Goal: Transaction & Acquisition: Purchase product/service

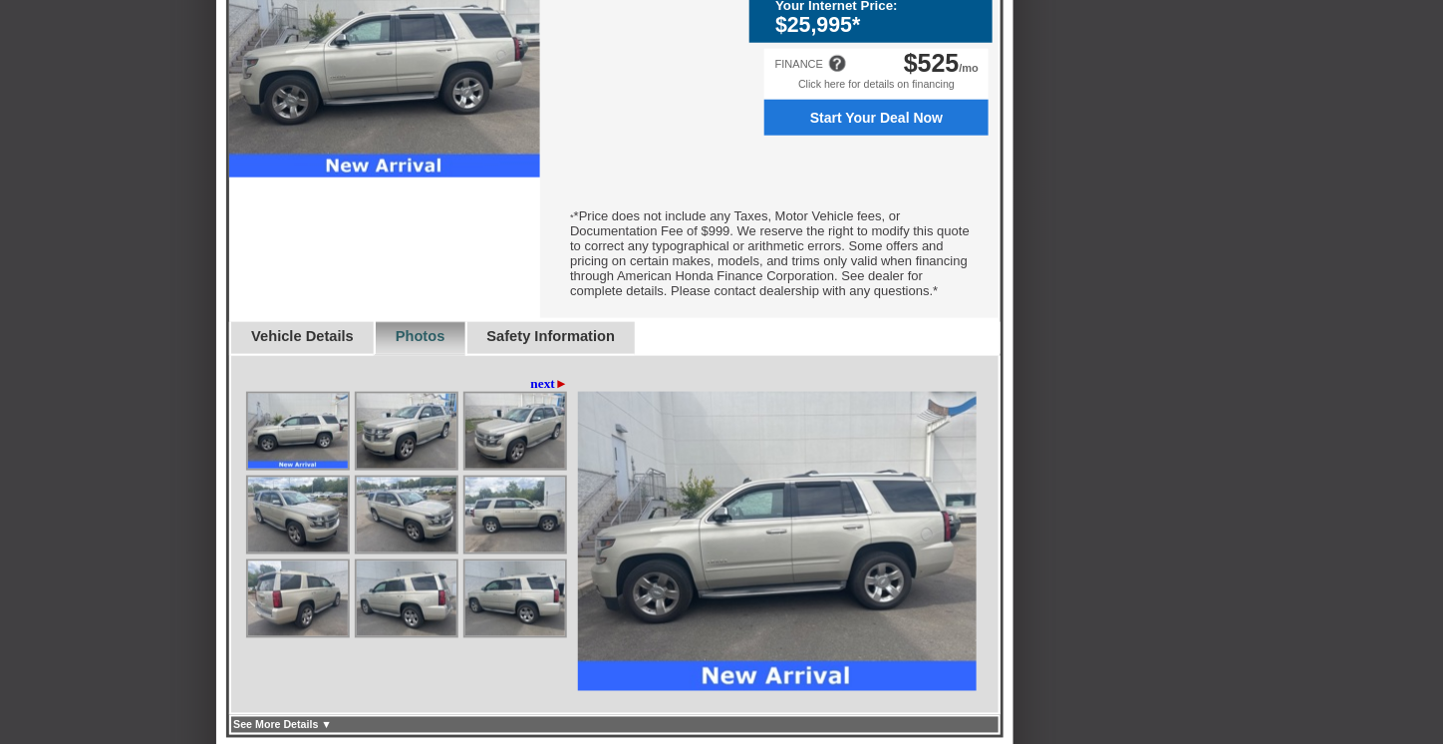
scroll to position [698, 0]
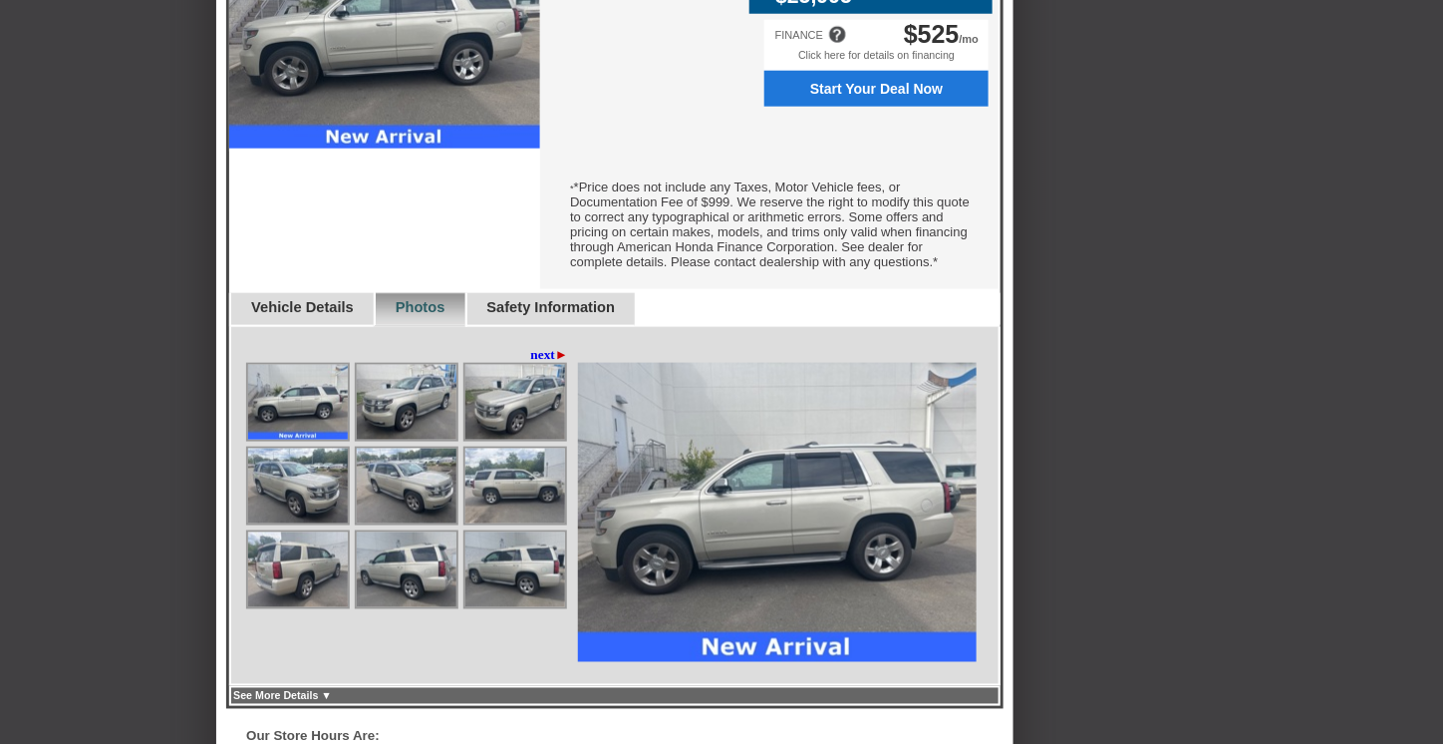
click at [533, 363] on link "next ►" at bounding box center [550, 355] width 38 height 16
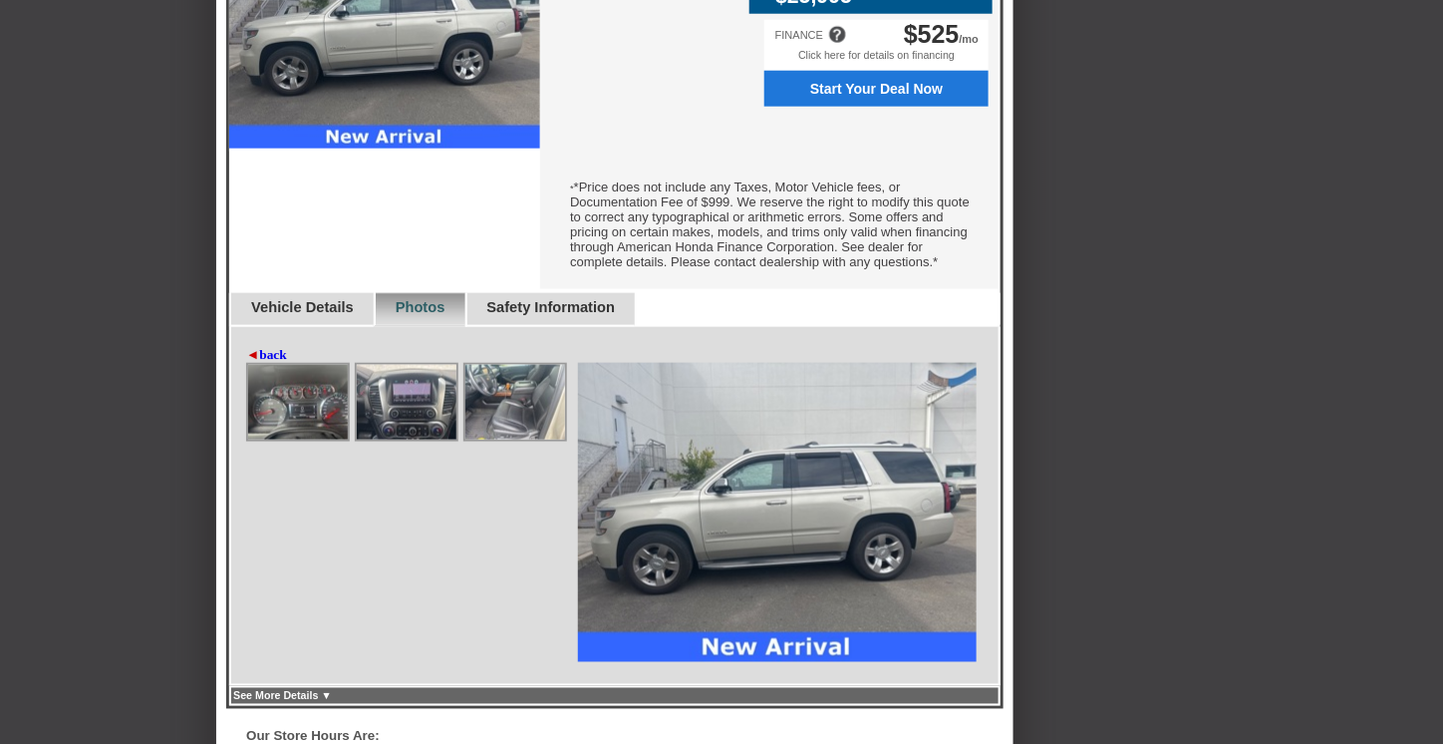
click at [280, 363] on link "◄ back" at bounding box center [266, 355] width 41 height 16
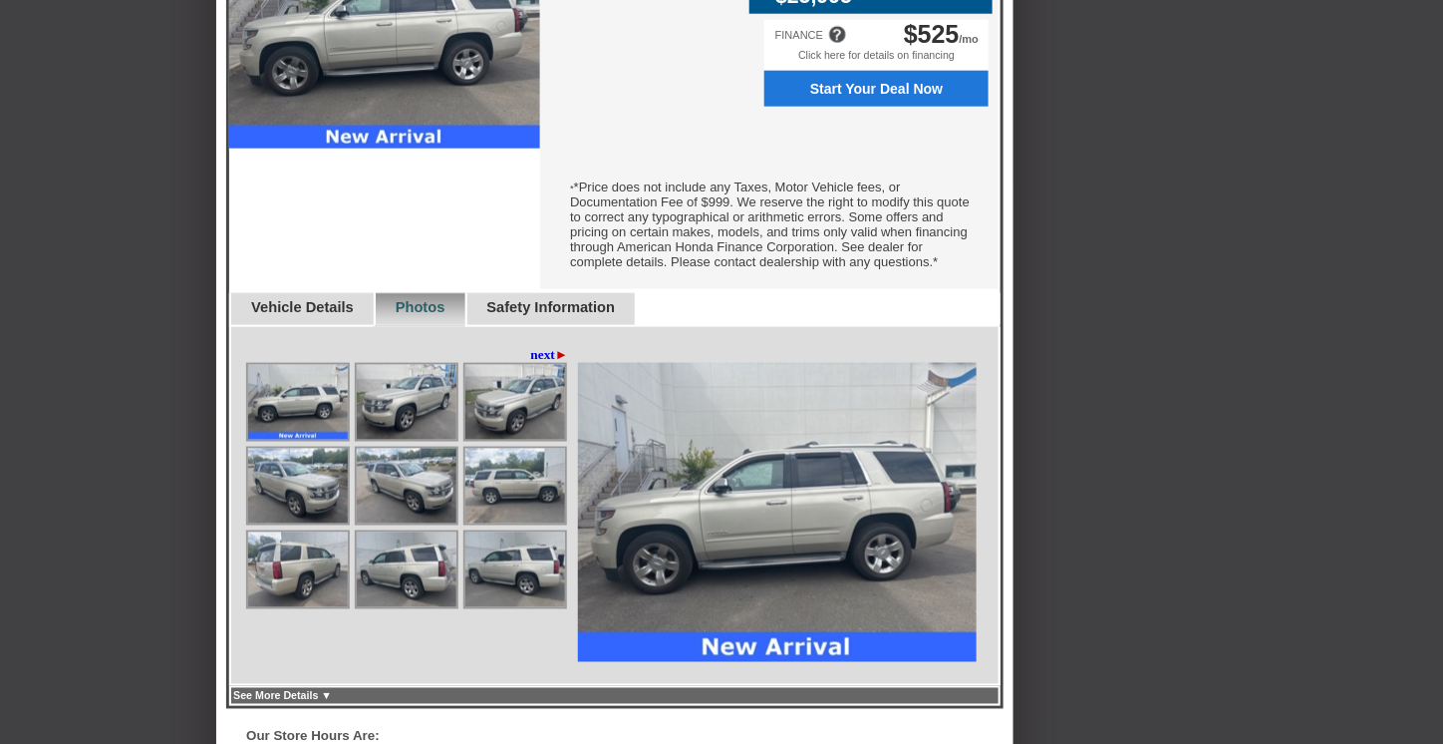
click at [280, 363] on div "◄ back next ►" at bounding box center [409, 355] width 327 height 16
click at [300, 428] on img at bounding box center [298, 402] width 100 height 75
click at [726, 526] on img at bounding box center [777, 512] width 399 height 299
click at [424, 424] on img at bounding box center [407, 402] width 100 height 75
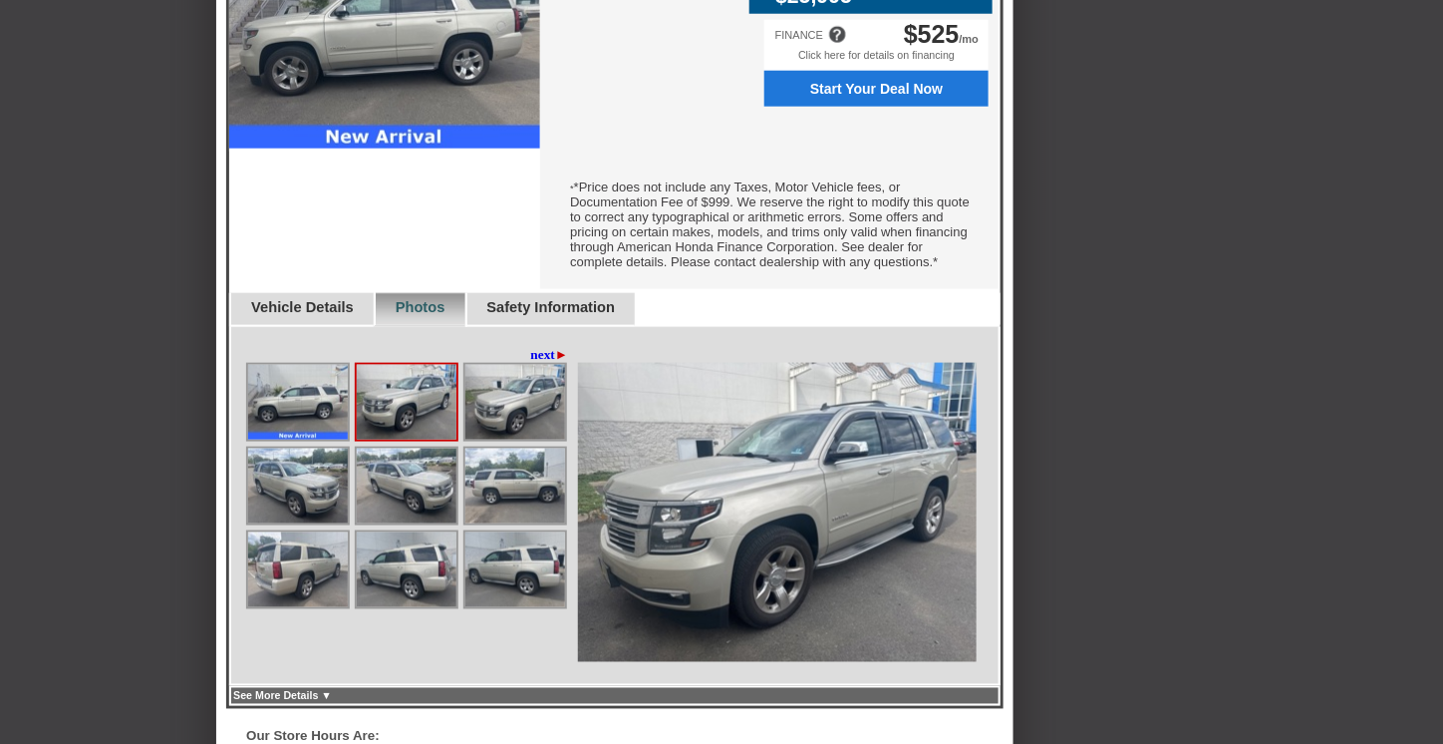
click at [504, 425] on img at bounding box center [516, 402] width 100 height 75
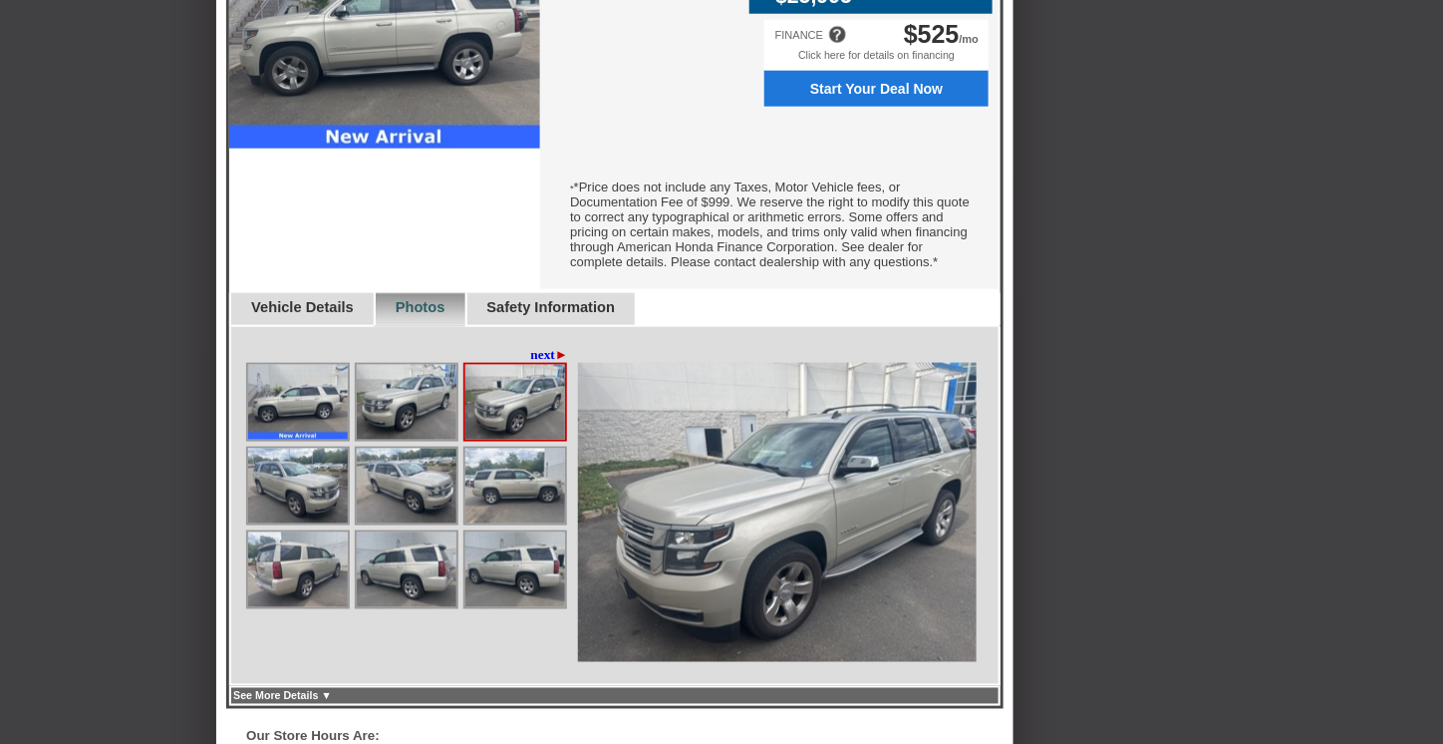
click at [504, 425] on img at bounding box center [516, 402] width 100 height 75
click at [347, 488] on img at bounding box center [298, 486] width 100 height 75
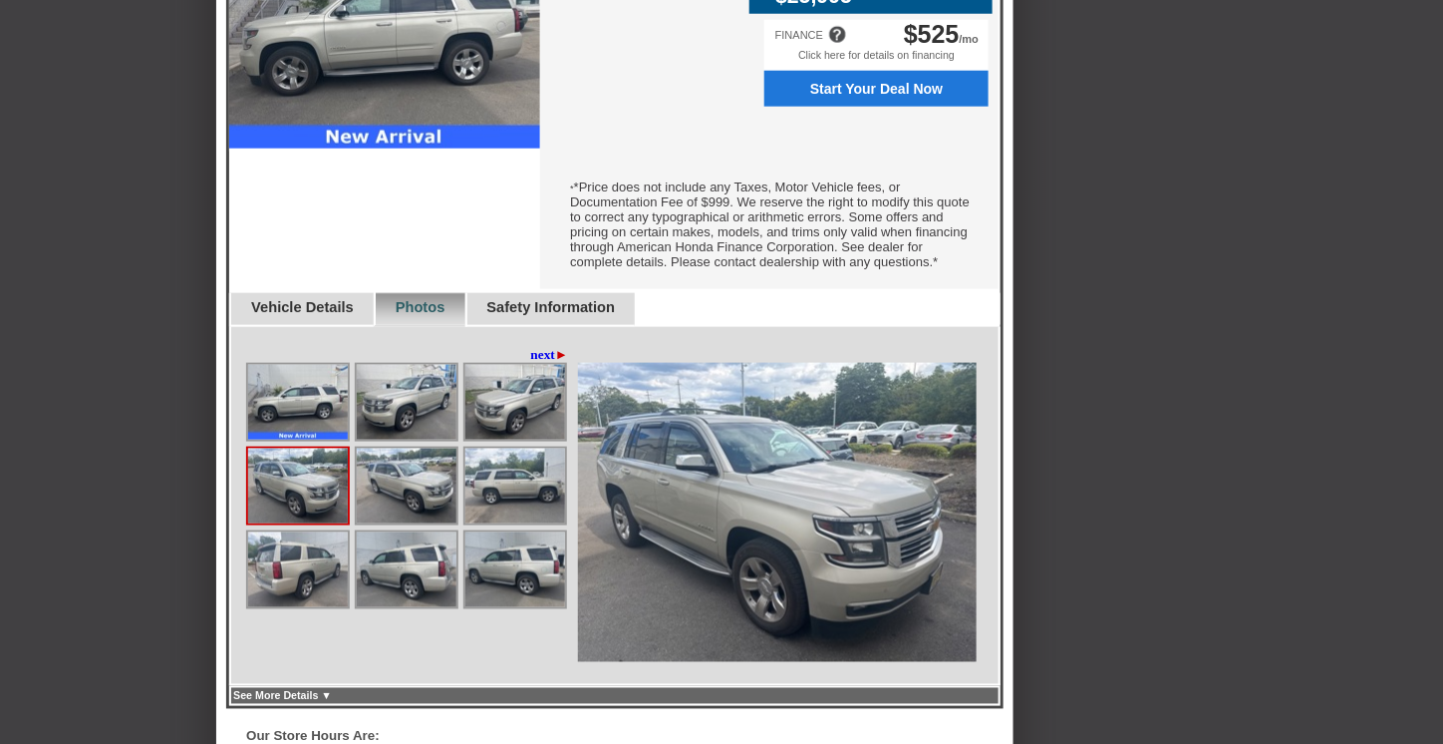
click at [332, 494] on img at bounding box center [298, 486] width 100 height 75
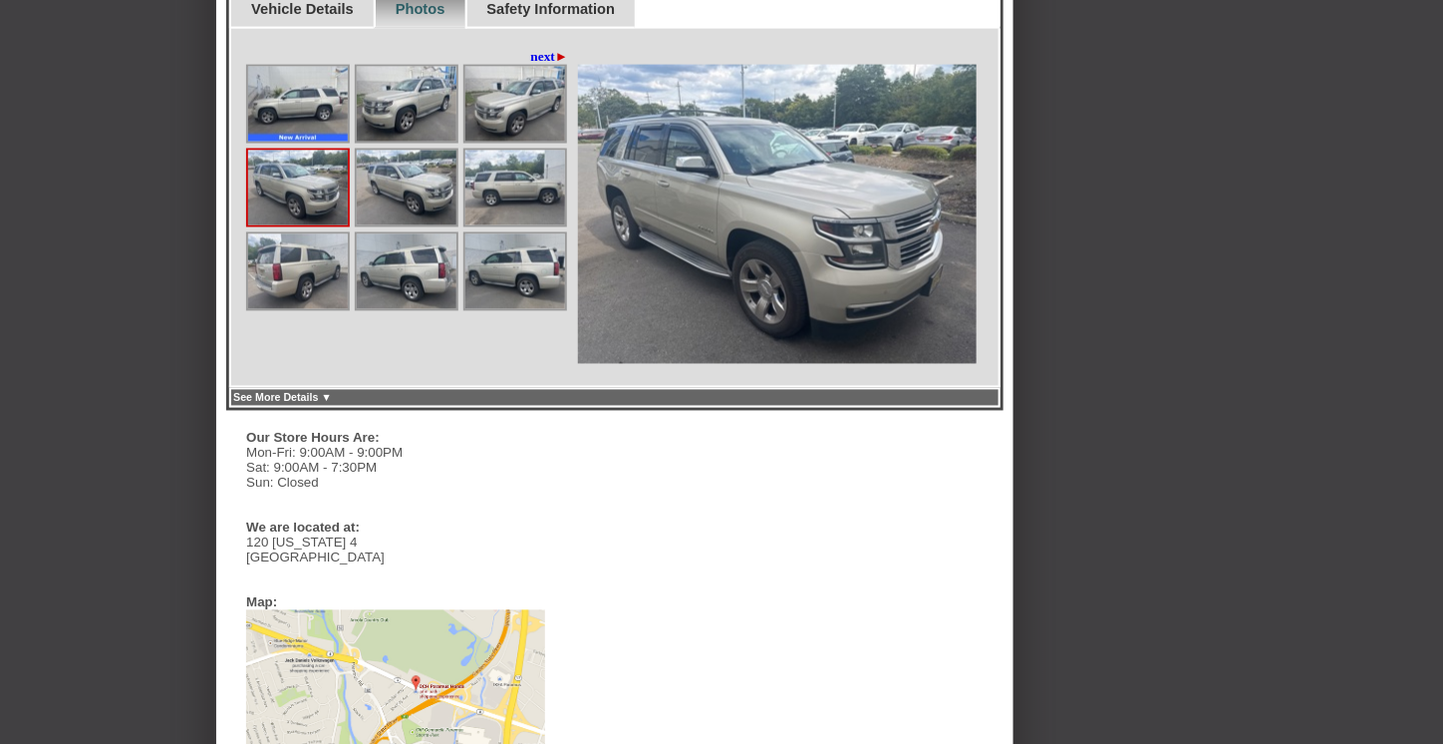
scroll to position [997, 0]
click at [531, 64] on link "next ►" at bounding box center [550, 56] width 38 height 16
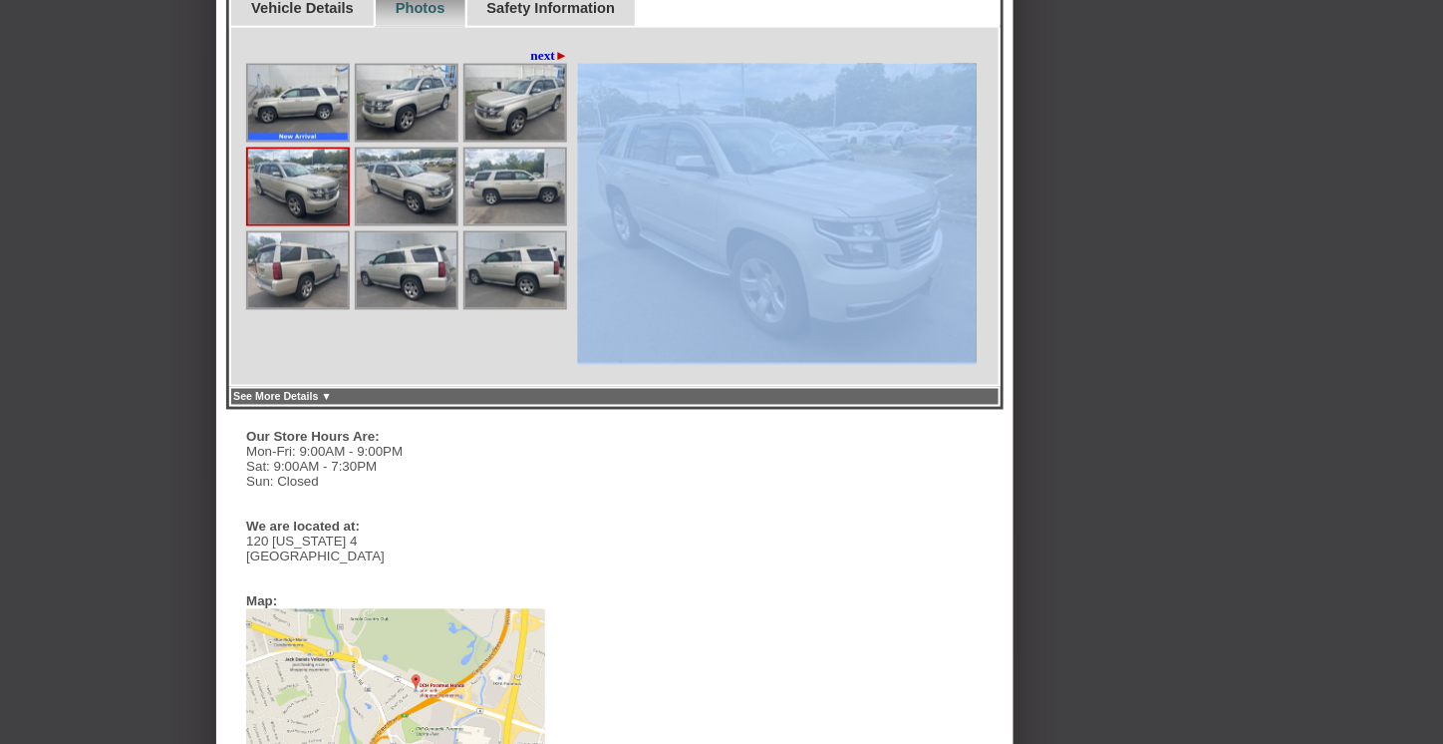
click at [526, 64] on div "◄ back next ►" at bounding box center [409, 56] width 327 height 16
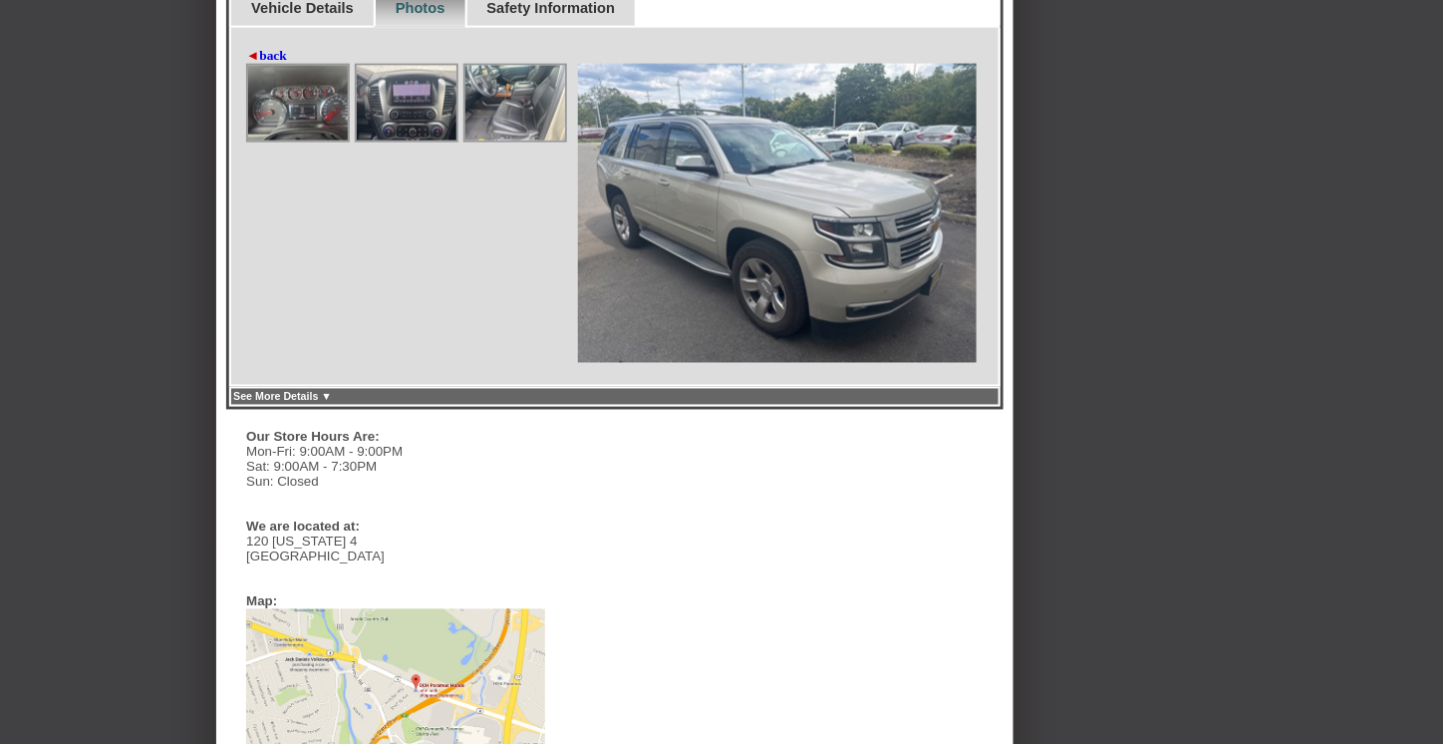
click at [337, 257] on div "◄ back next ►" at bounding box center [615, 207] width 772 height 359
click at [265, 119] on img at bounding box center [298, 103] width 100 height 75
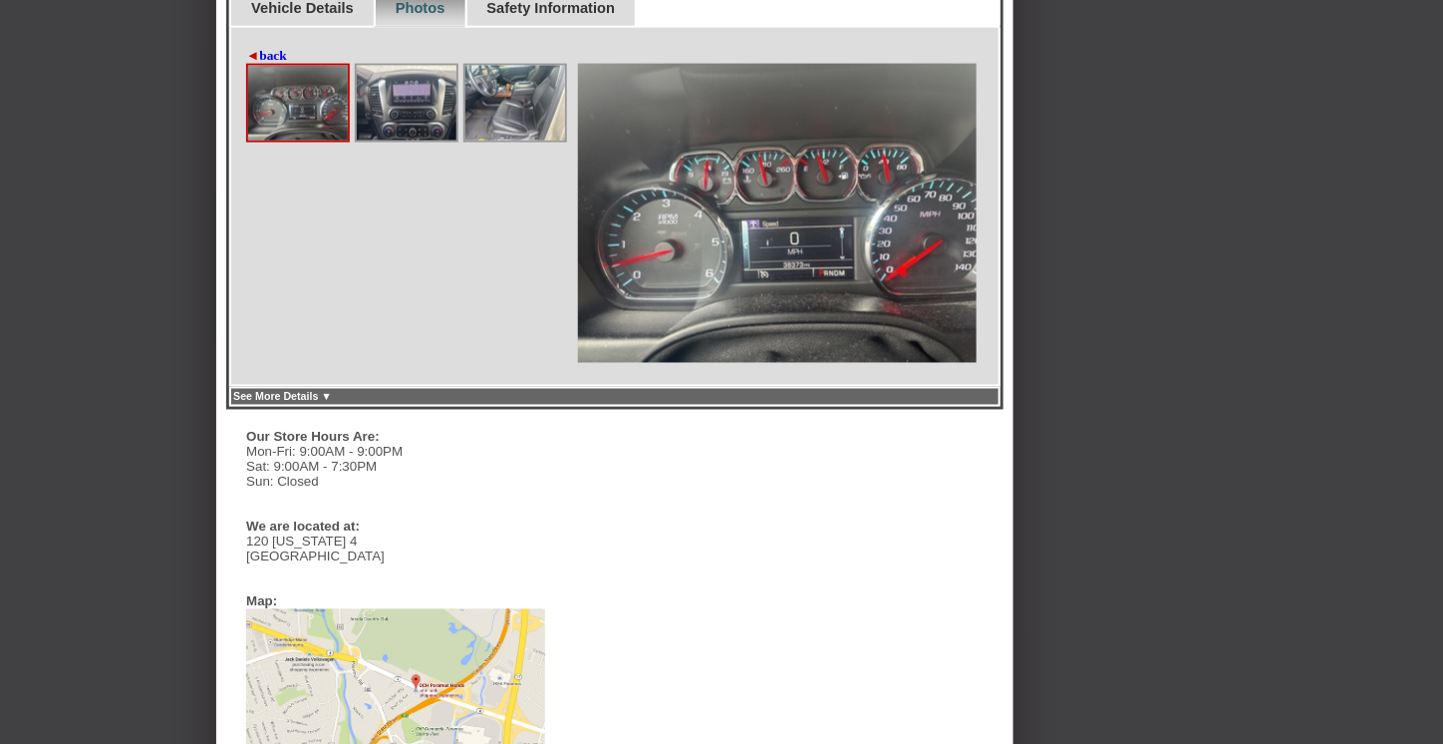
click at [267, 116] on img at bounding box center [298, 103] width 100 height 75
click at [268, 122] on img at bounding box center [298, 103] width 100 height 75
click at [270, 124] on img at bounding box center [298, 103] width 100 height 75
click at [747, 207] on img at bounding box center [777, 213] width 399 height 299
click at [748, 209] on img at bounding box center [777, 213] width 399 height 299
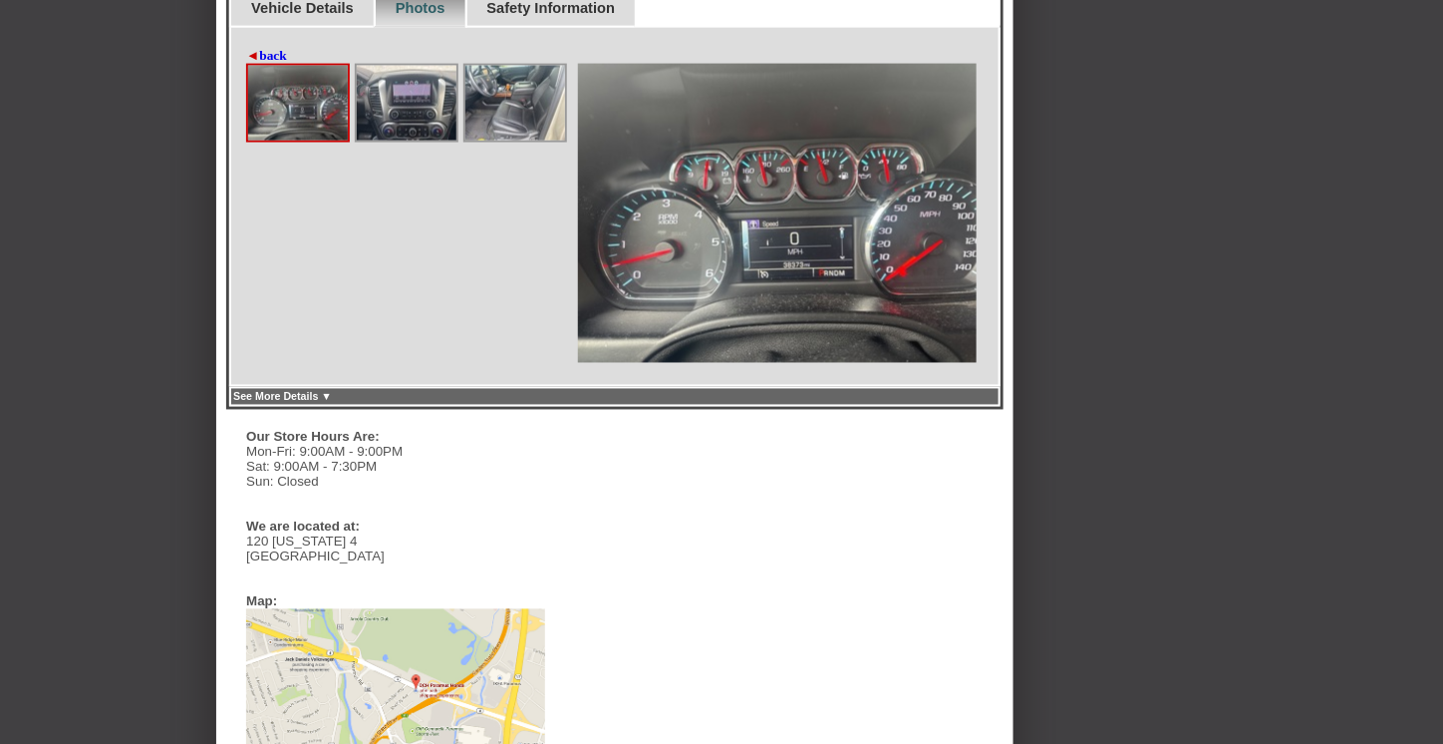
click at [274, 407] on div "See More Details ▼" at bounding box center [615, 397] width 772 height 20
click at [275, 403] on link "See More Details ▼" at bounding box center [282, 397] width 99 height 12
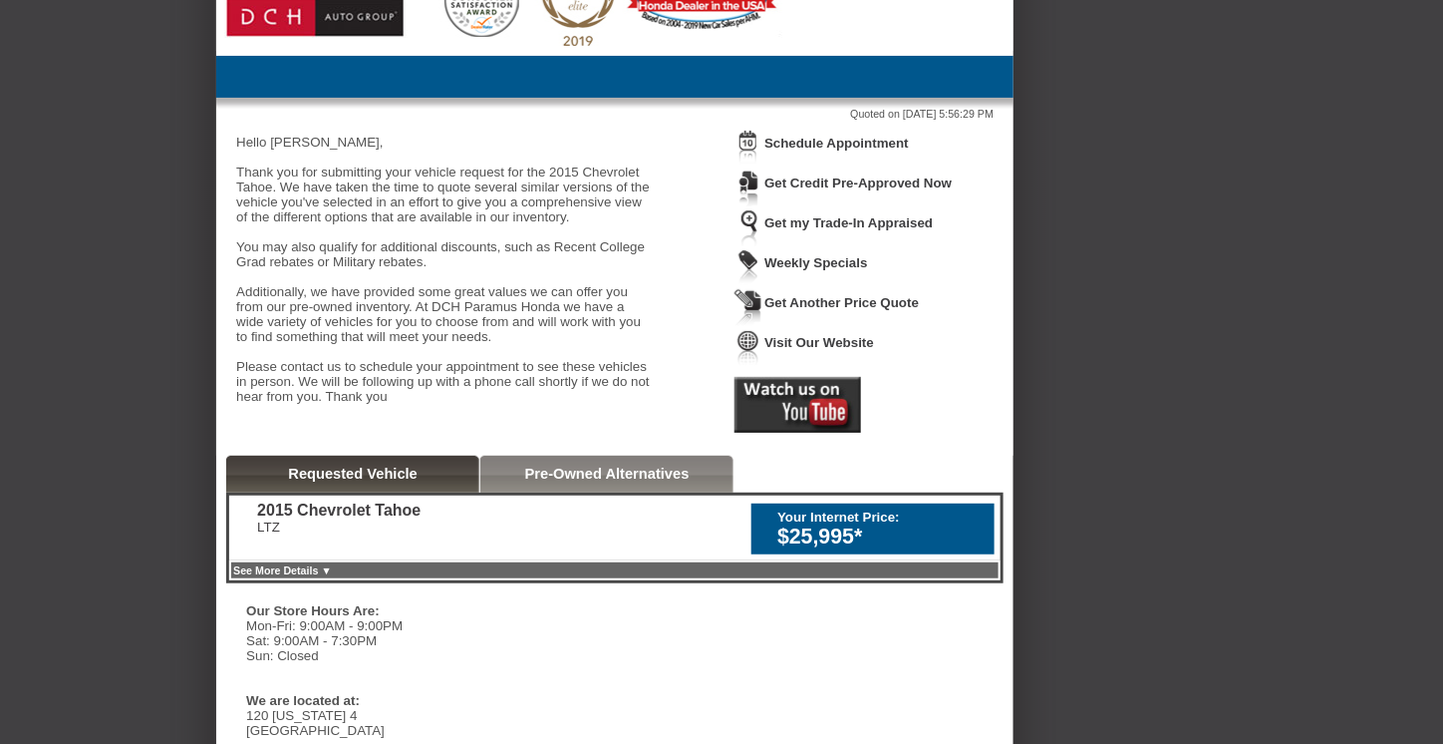
scroll to position [100, 0]
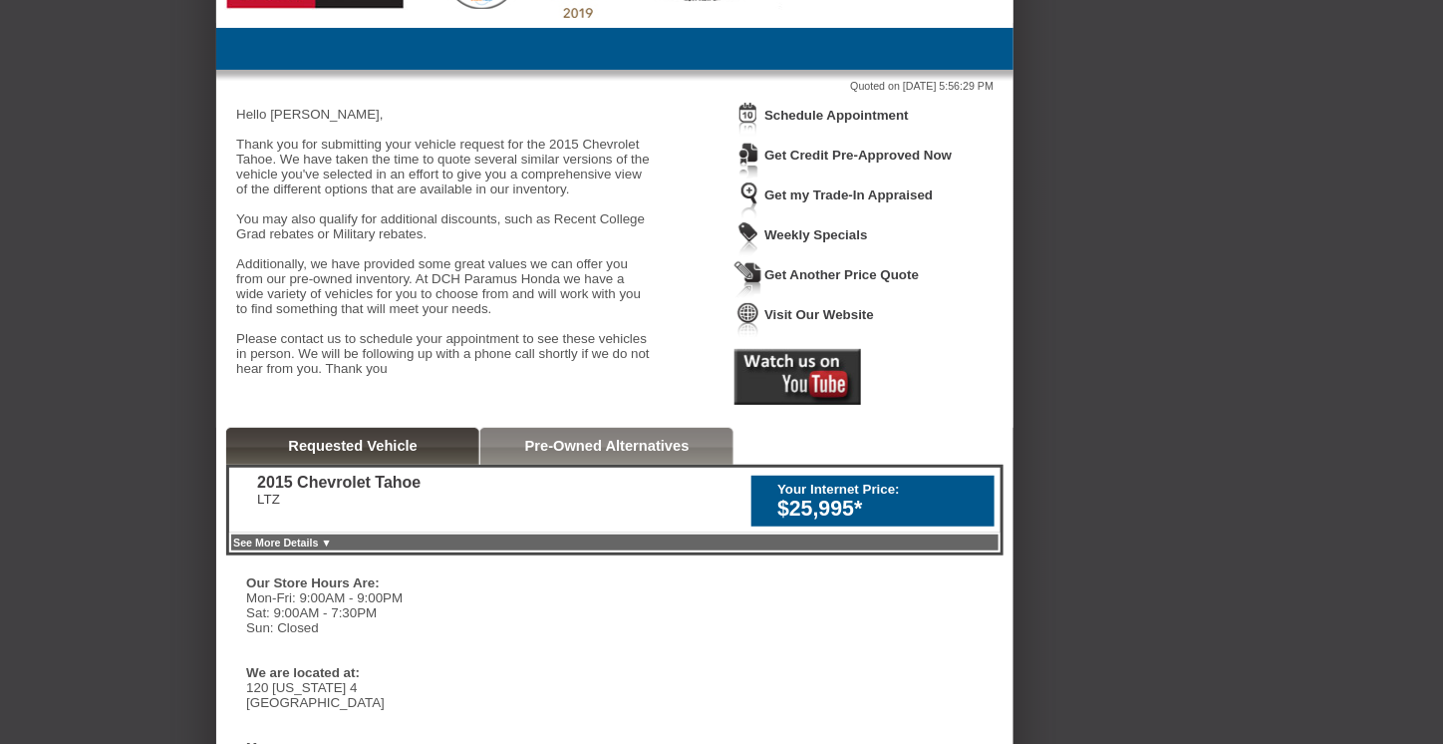
click at [863, 526] on div "Your Internet Price: $25,995*" at bounding box center [873, 501] width 243 height 51
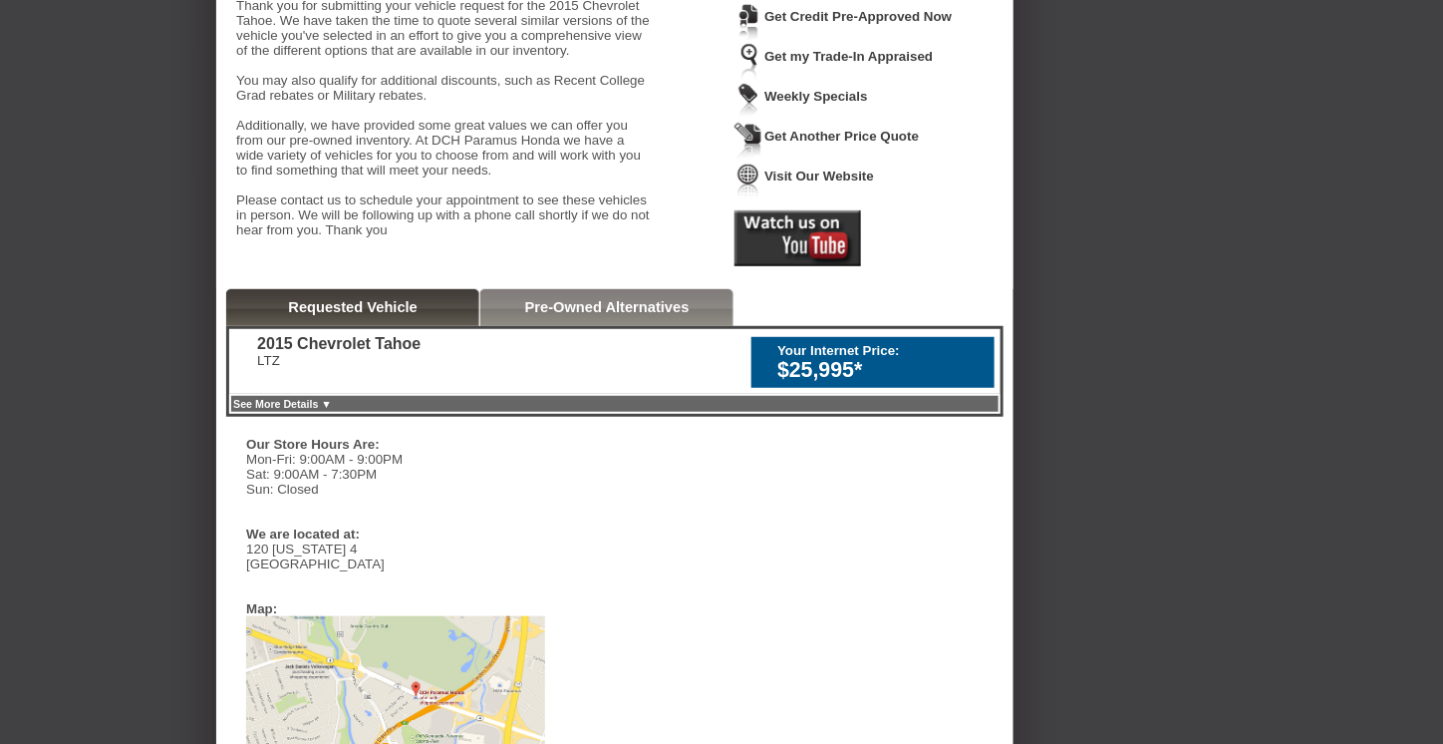
scroll to position [498, 0]
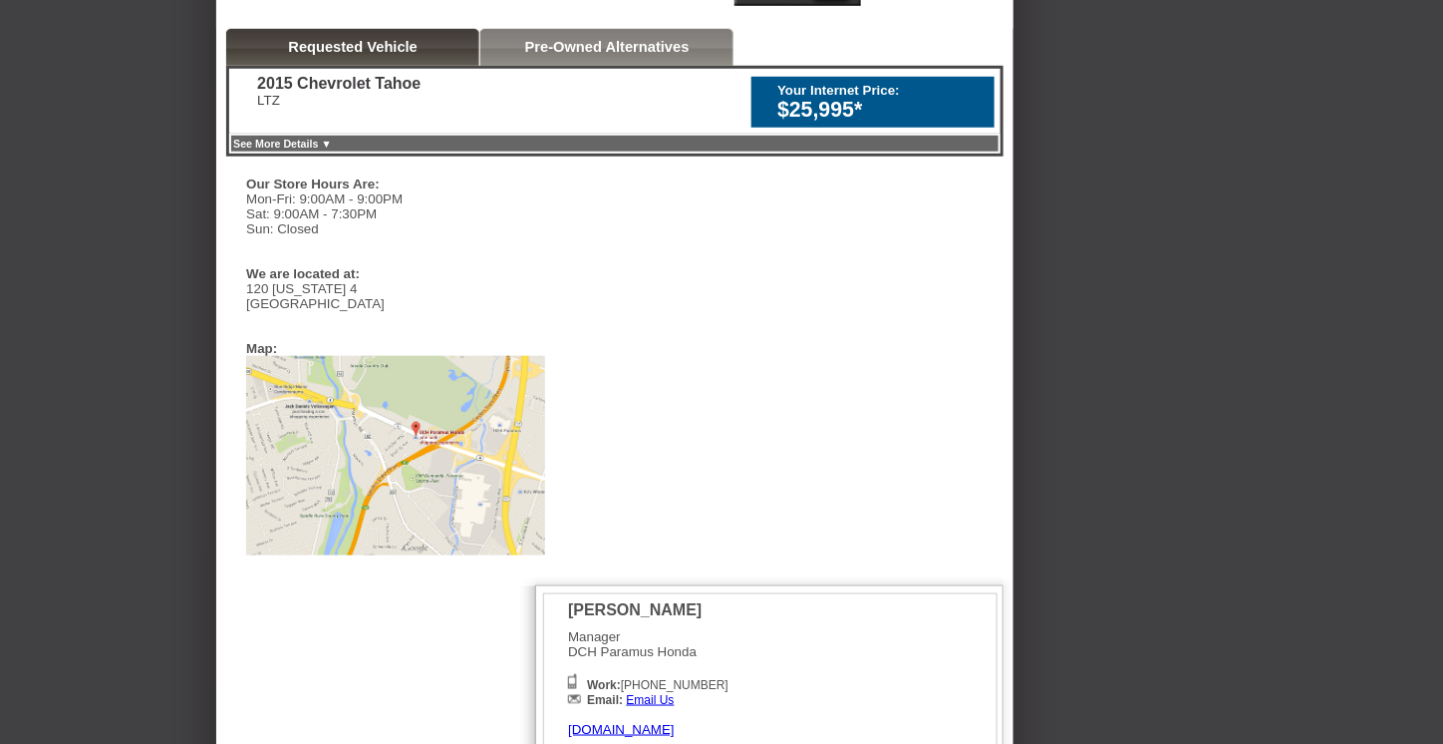
click at [332, 150] on link "See More Details ▼" at bounding box center [282, 144] width 99 height 12
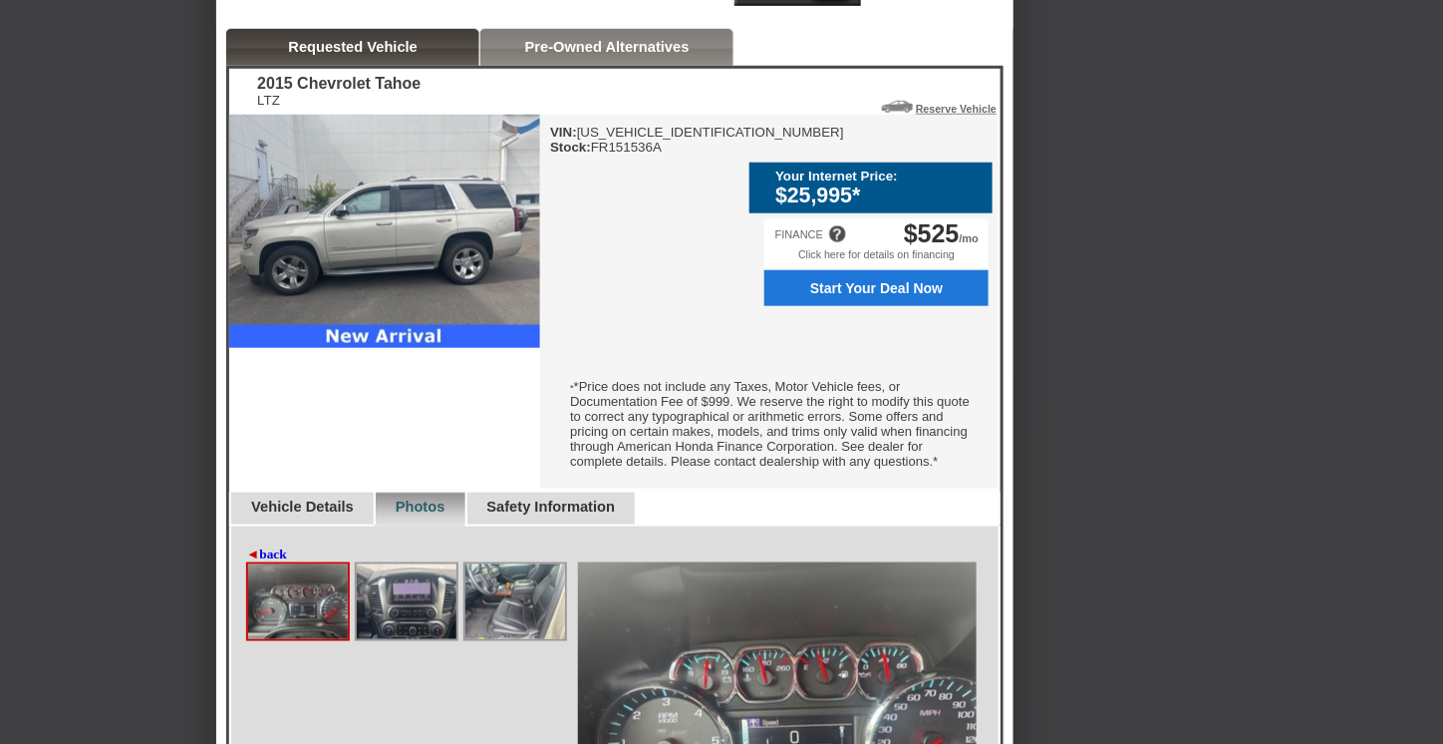
click at [838, 252] on div "Click here for details on financing" at bounding box center [877, 259] width 224 height 22
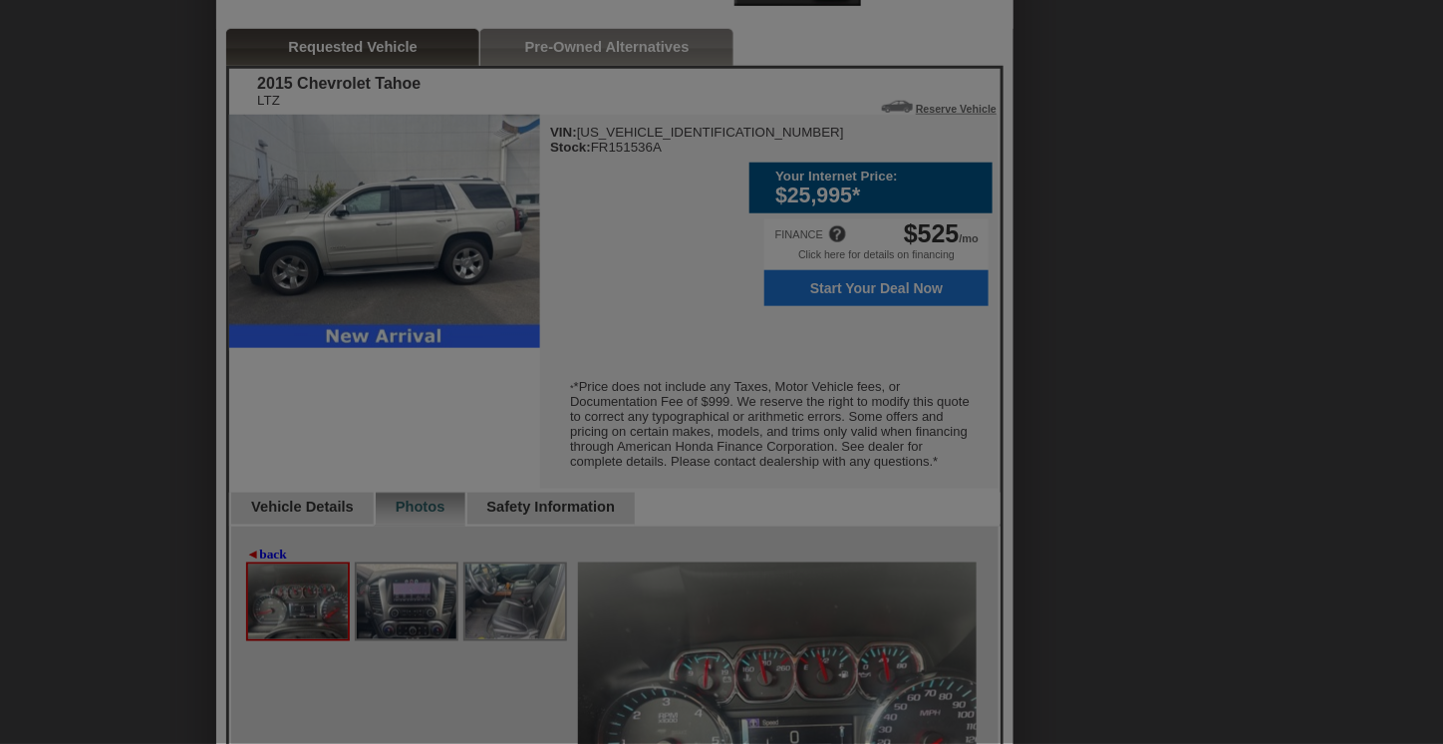
scroll to position [598, 0]
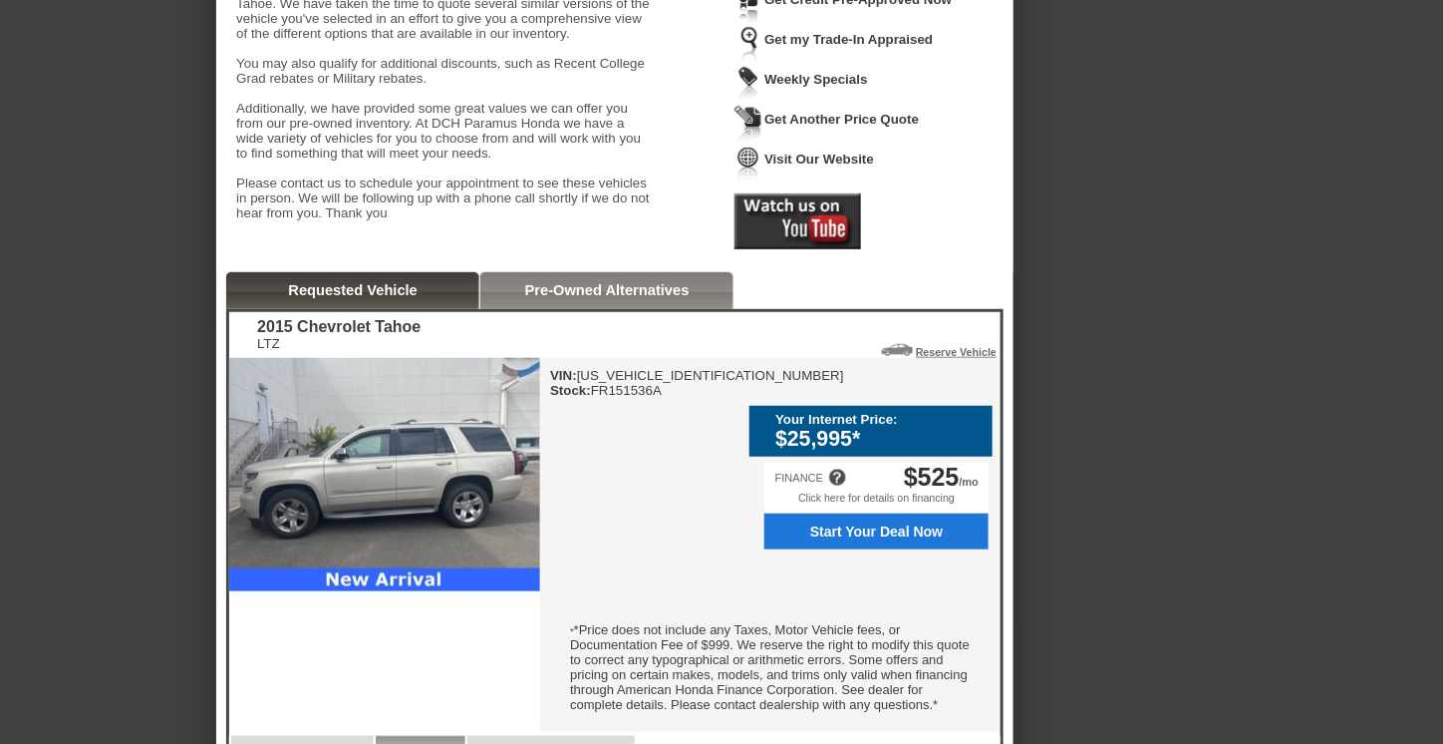
scroll to position [498, 0]
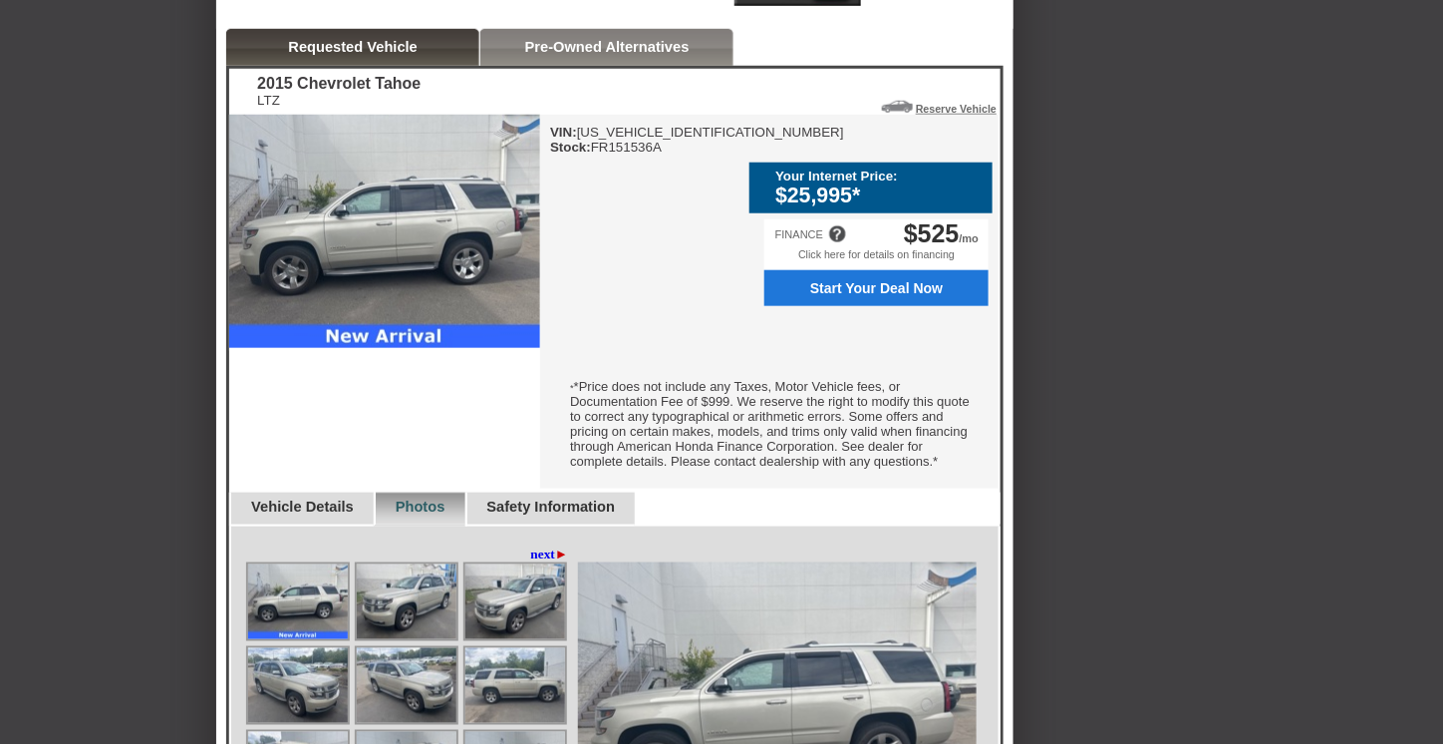
click at [316, 615] on img at bounding box center [298, 601] width 100 height 75
click at [299, 614] on img at bounding box center [298, 601] width 100 height 75
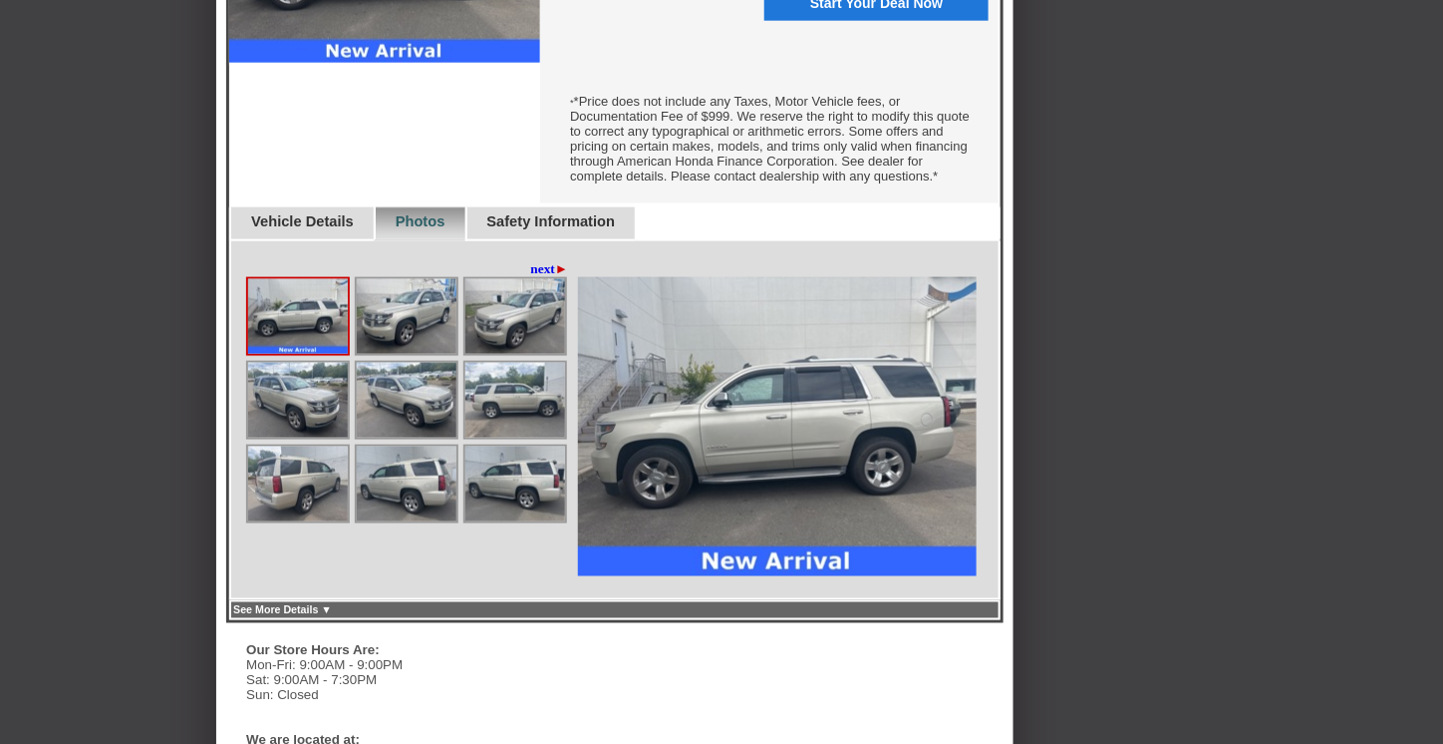
scroll to position [797, 0]
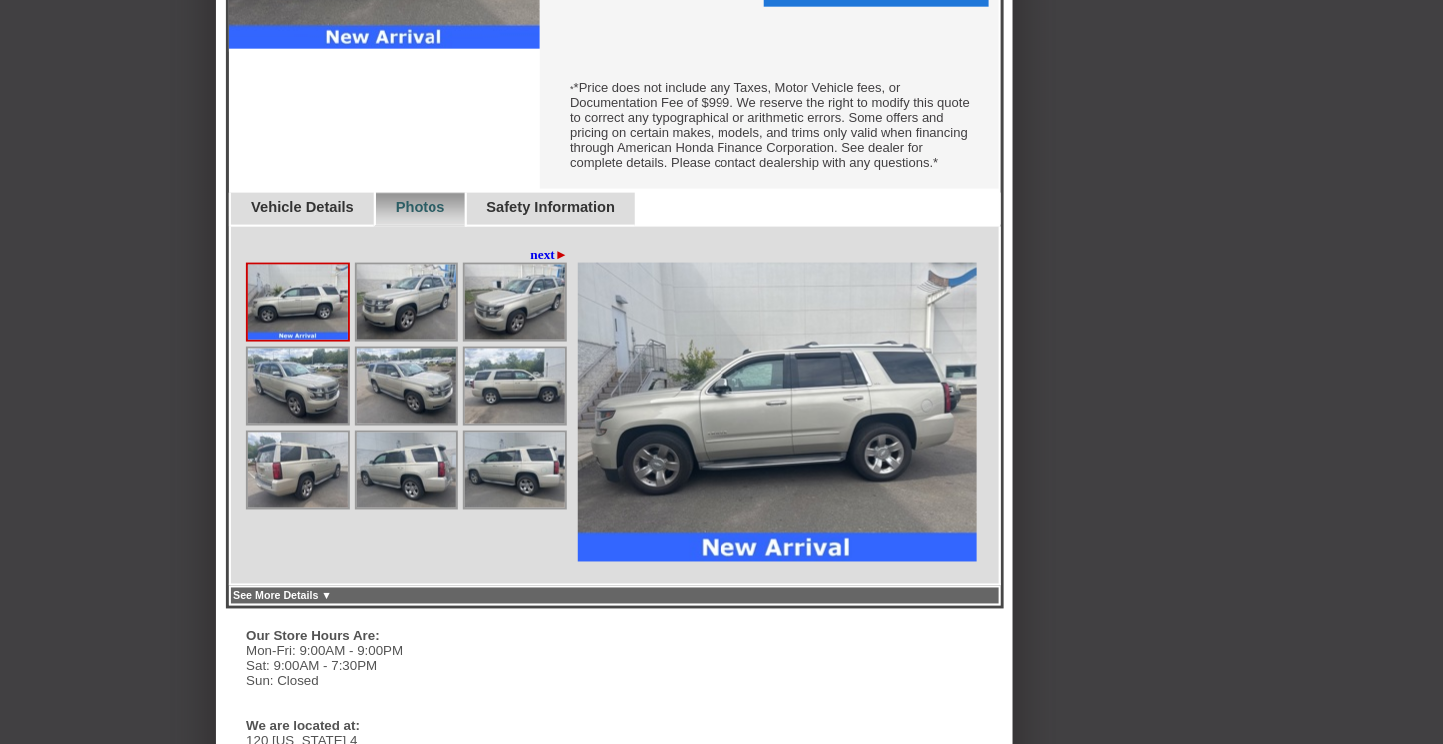
click at [408, 313] on img at bounding box center [407, 302] width 100 height 75
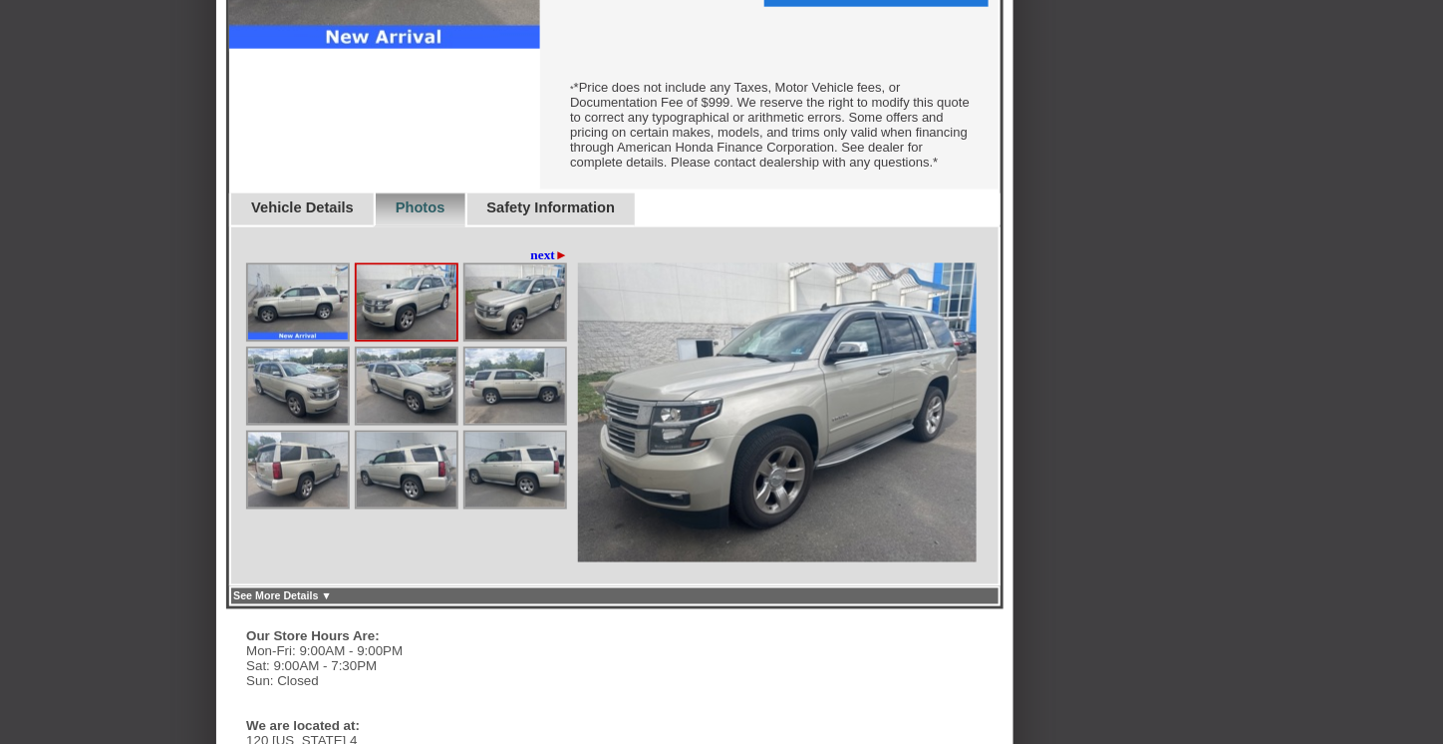
click at [368, 384] on img at bounding box center [407, 386] width 100 height 75
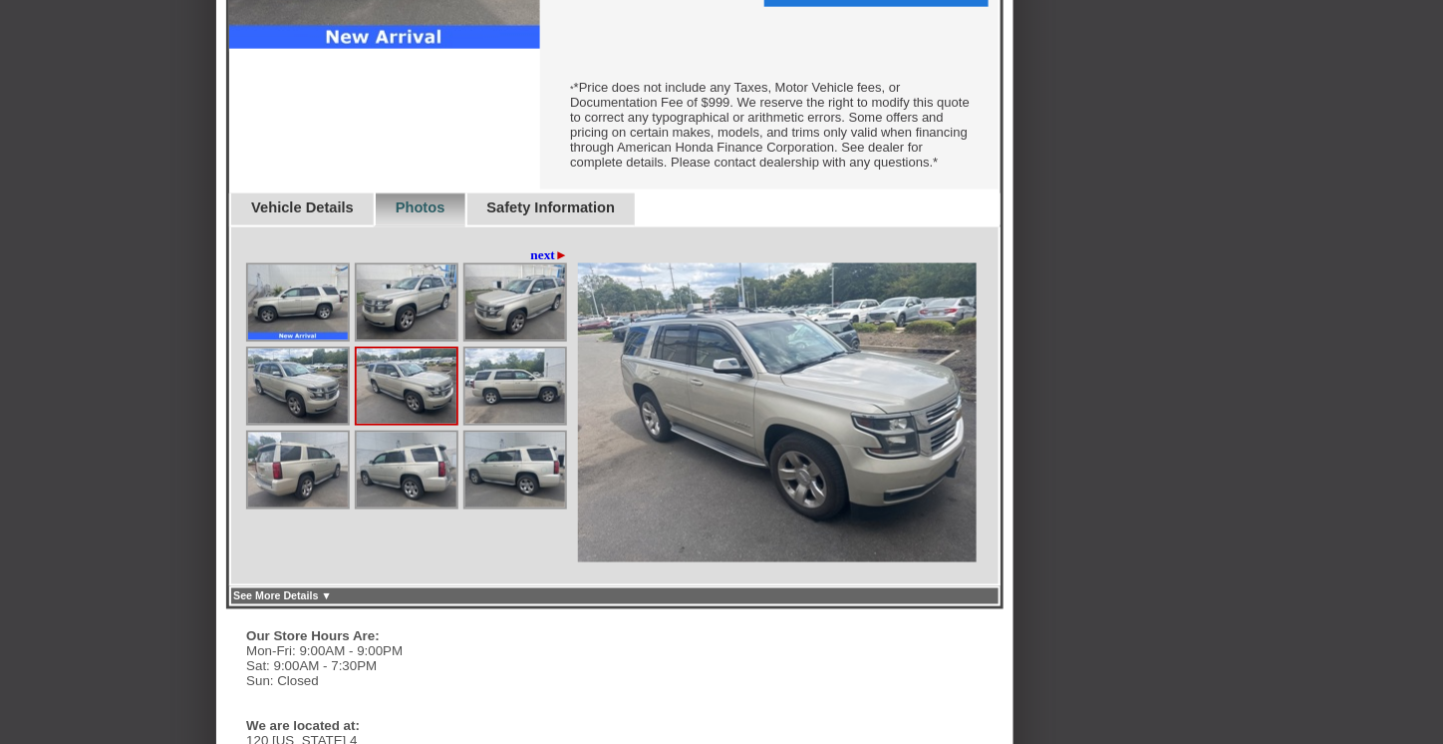
click at [368, 384] on img at bounding box center [407, 386] width 100 height 75
click at [522, 402] on img at bounding box center [516, 386] width 100 height 75
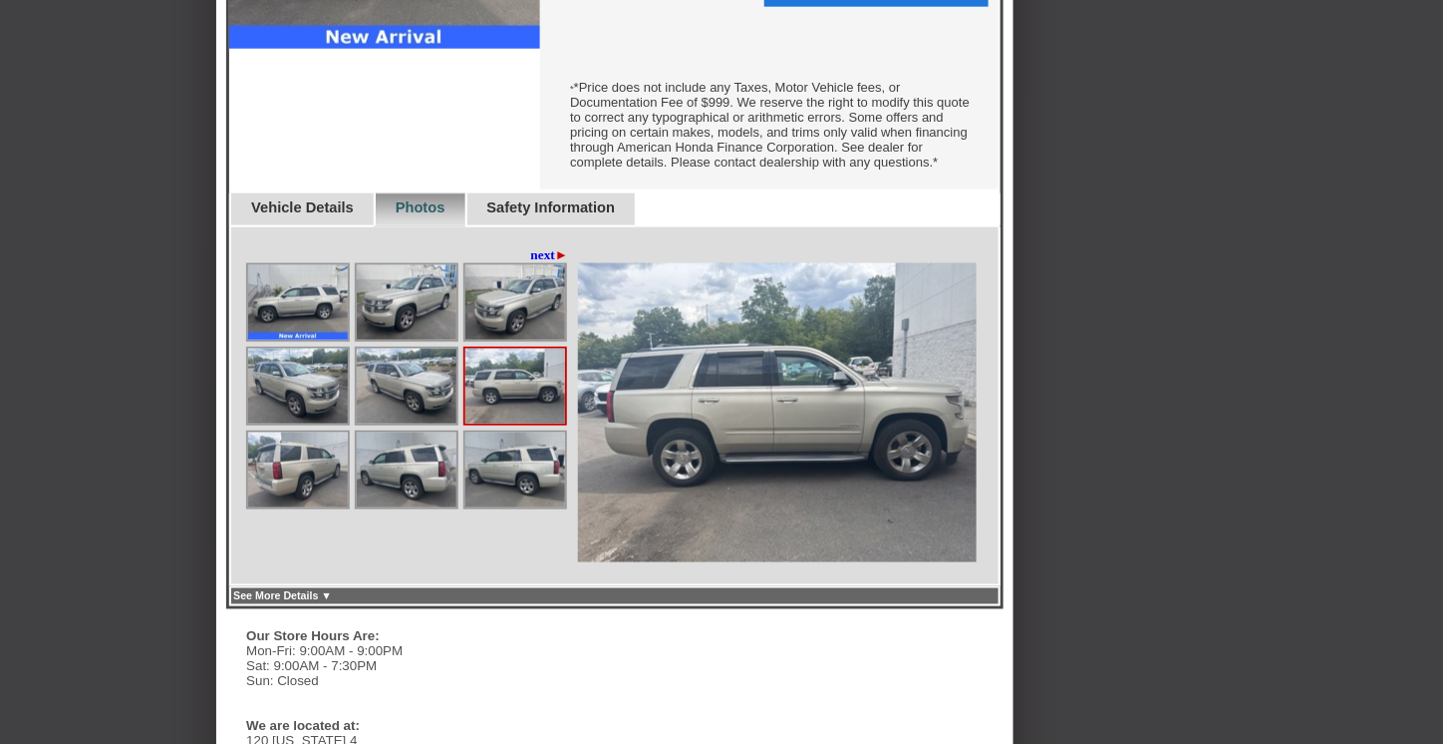
click at [494, 482] on img at bounding box center [516, 470] width 100 height 75
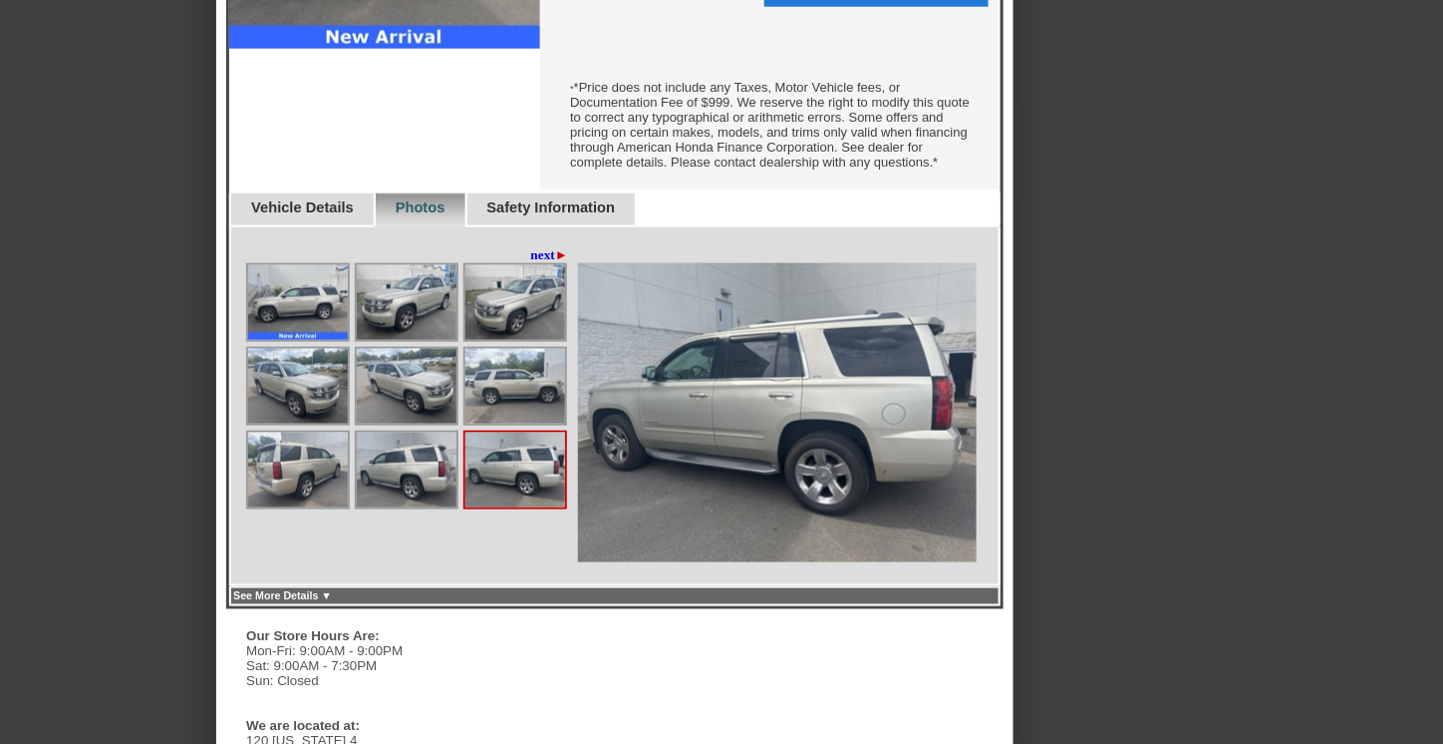
click at [417, 500] on img at bounding box center [407, 470] width 100 height 75
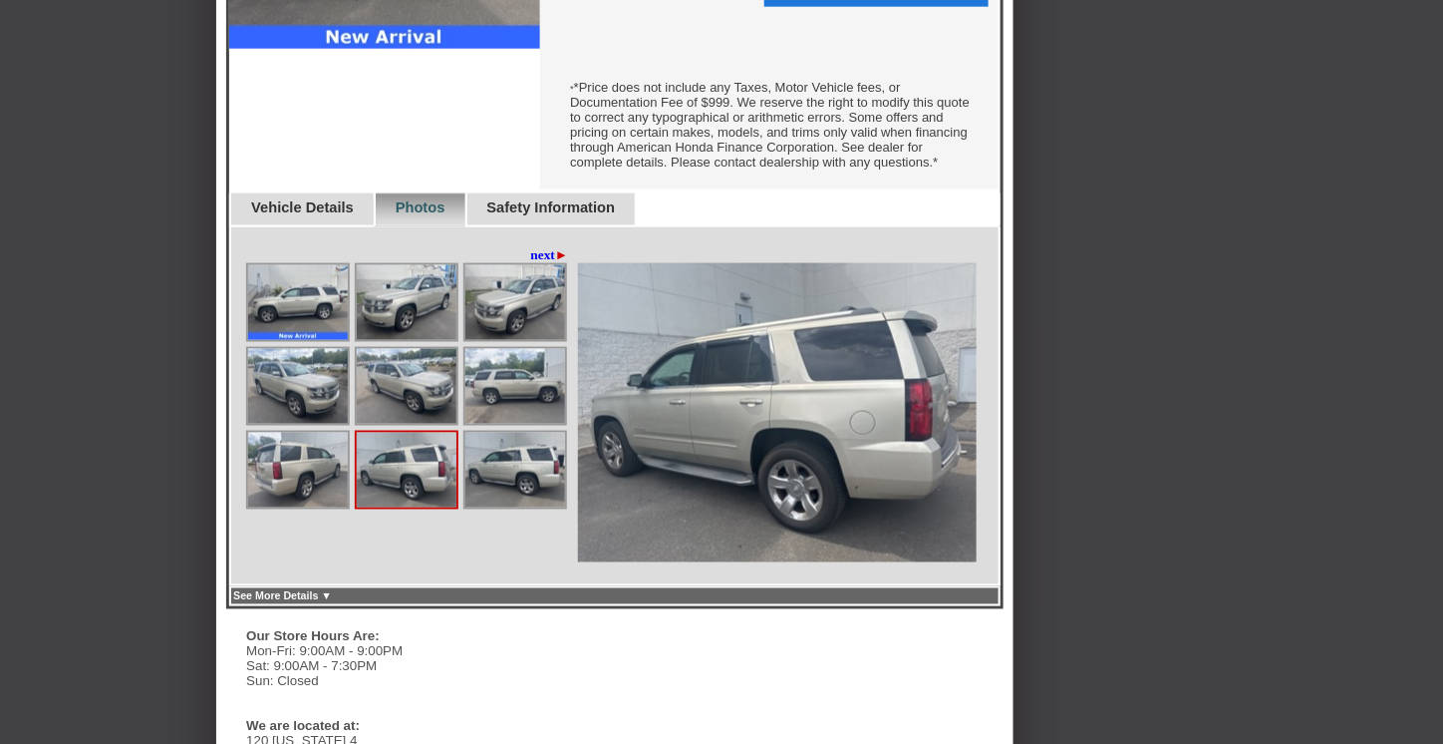
click at [322, 483] on img at bounding box center [298, 470] width 100 height 75
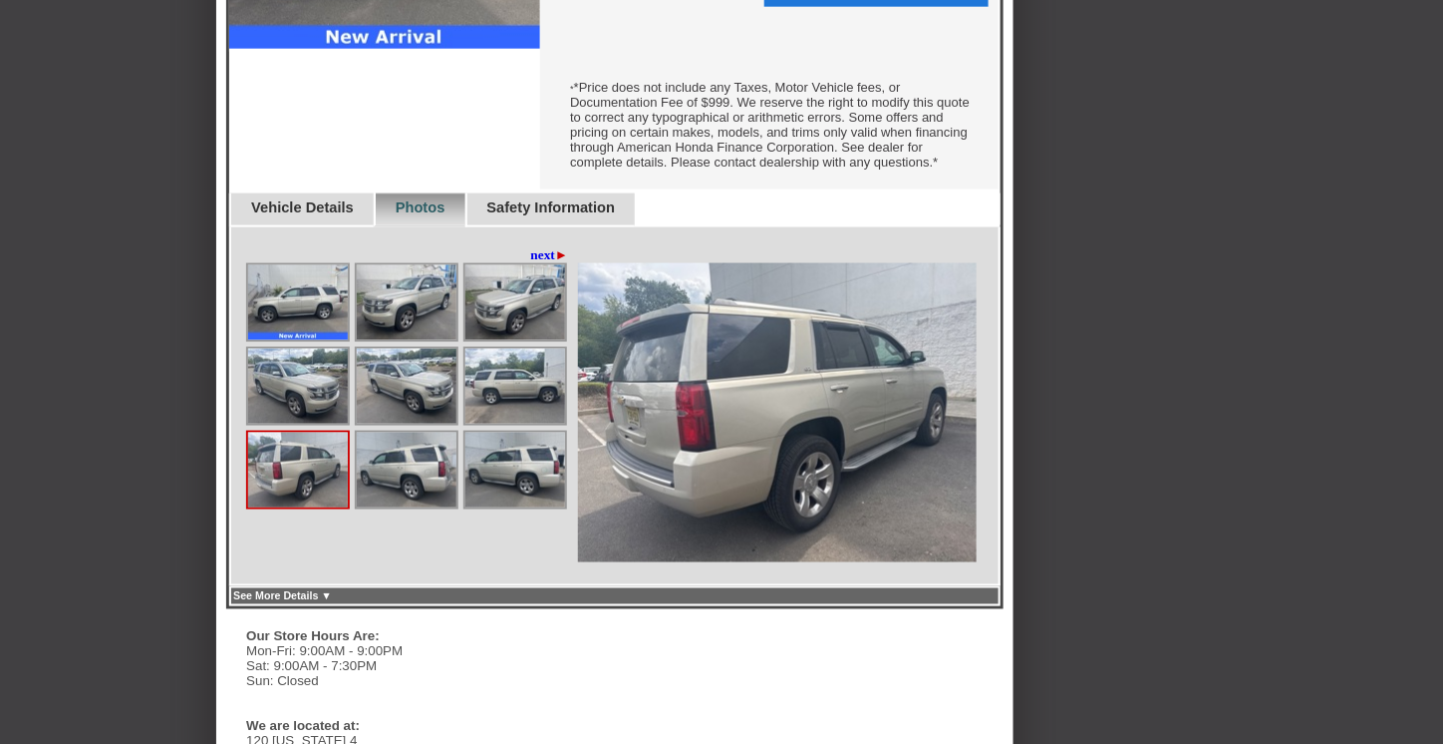
click at [536, 265] on div "◄ back next ►" at bounding box center [615, 406] width 772 height 359
click at [479, 335] on img at bounding box center [516, 302] width 100 height 75
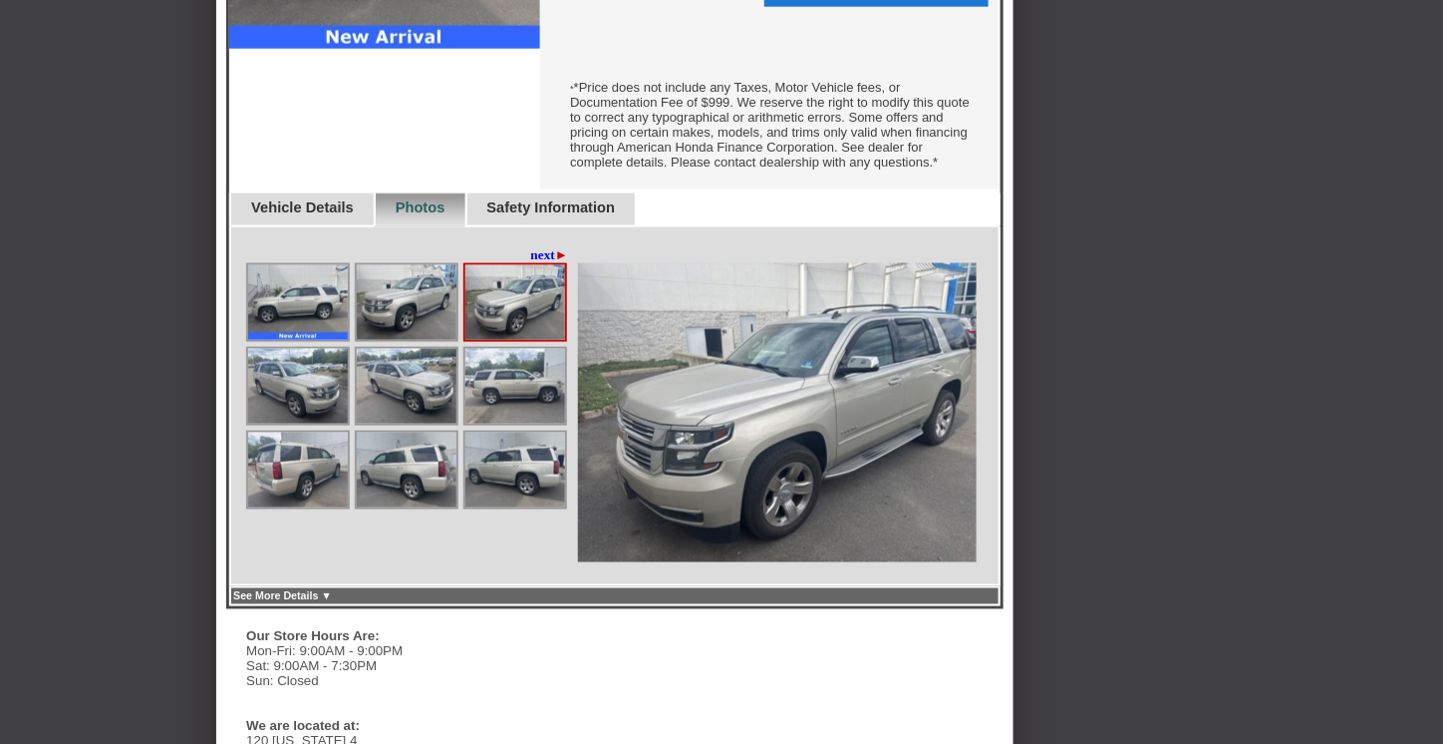
click at [440, 391] on img at bounding box center [407, 386] width 100 height 75
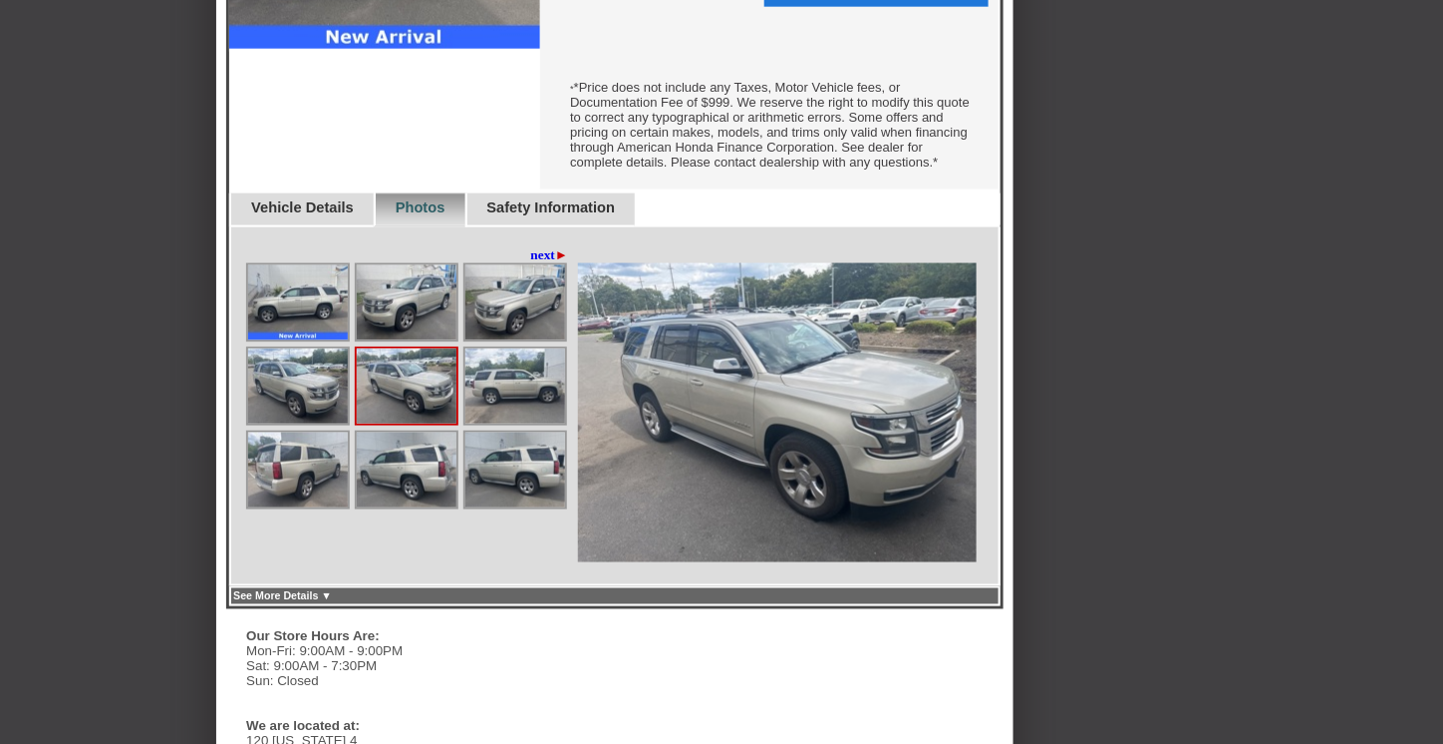
click at [369, 402] on img at bounding box center [407, 386] width 100 height 75
click at [323, 493] on img at bounding box center [298, 470] width 100 height 75
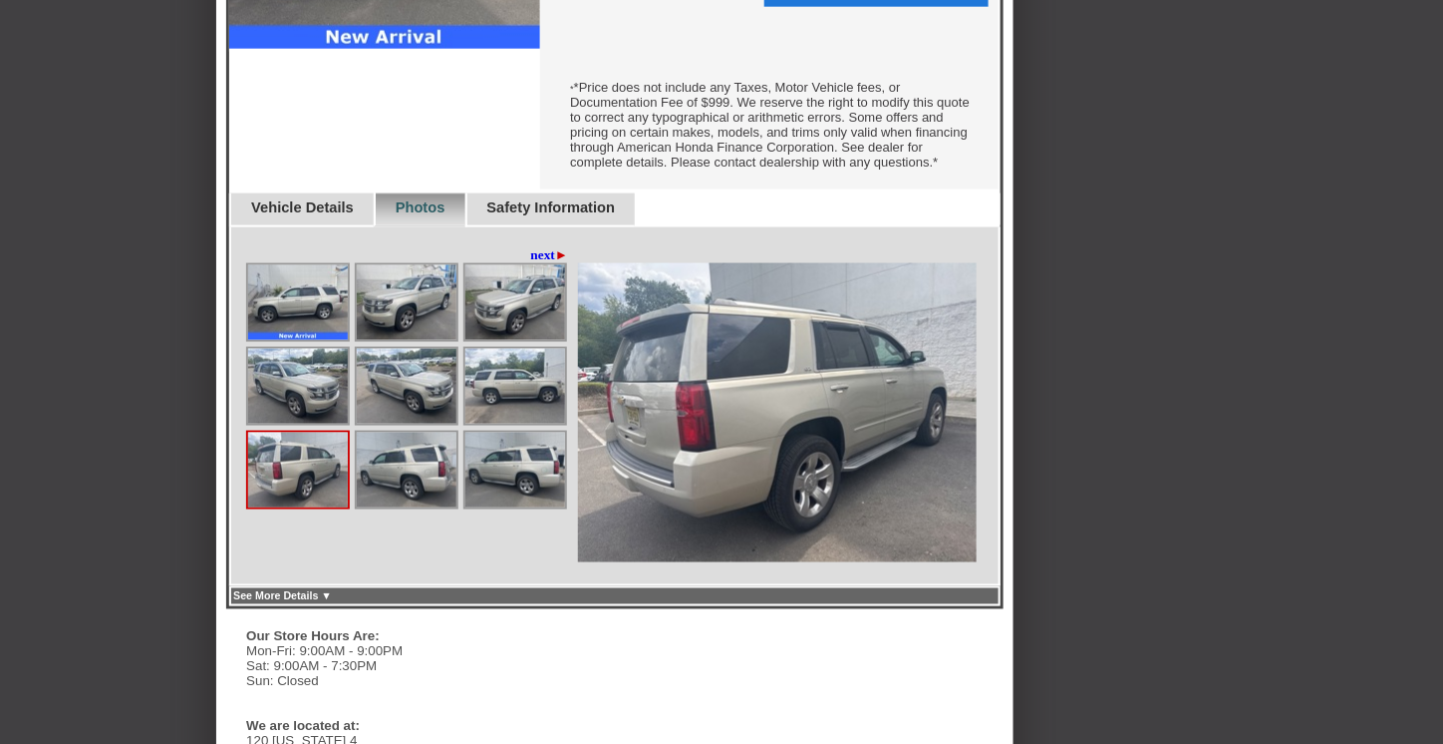
click at [391, 488] on img at bounding box center [407, 470] width 100 height 75
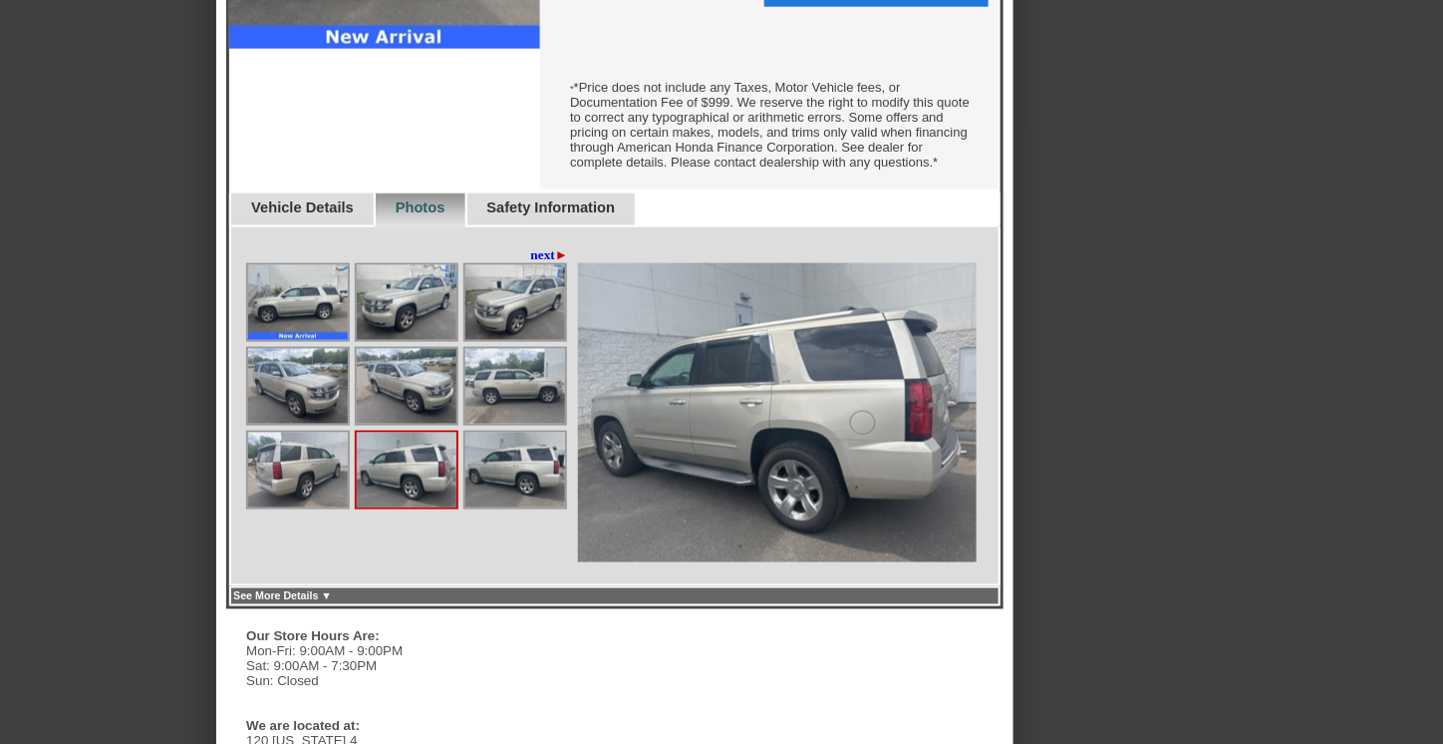
click at [490, 466] on img at bounding box center [516, 470] width 100 height 75
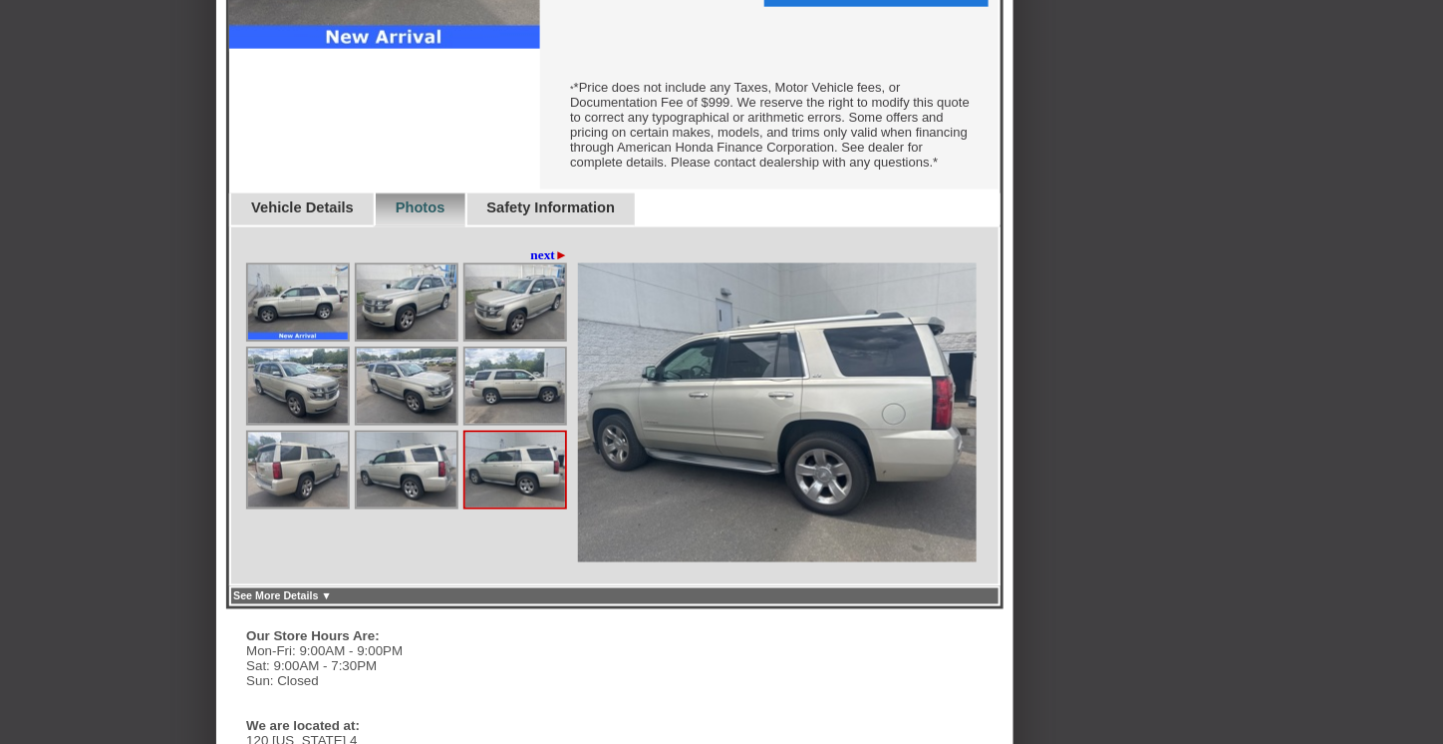
click at [541, 263] on link "next ►" at bounding box center [550, 255] width 38 height 16
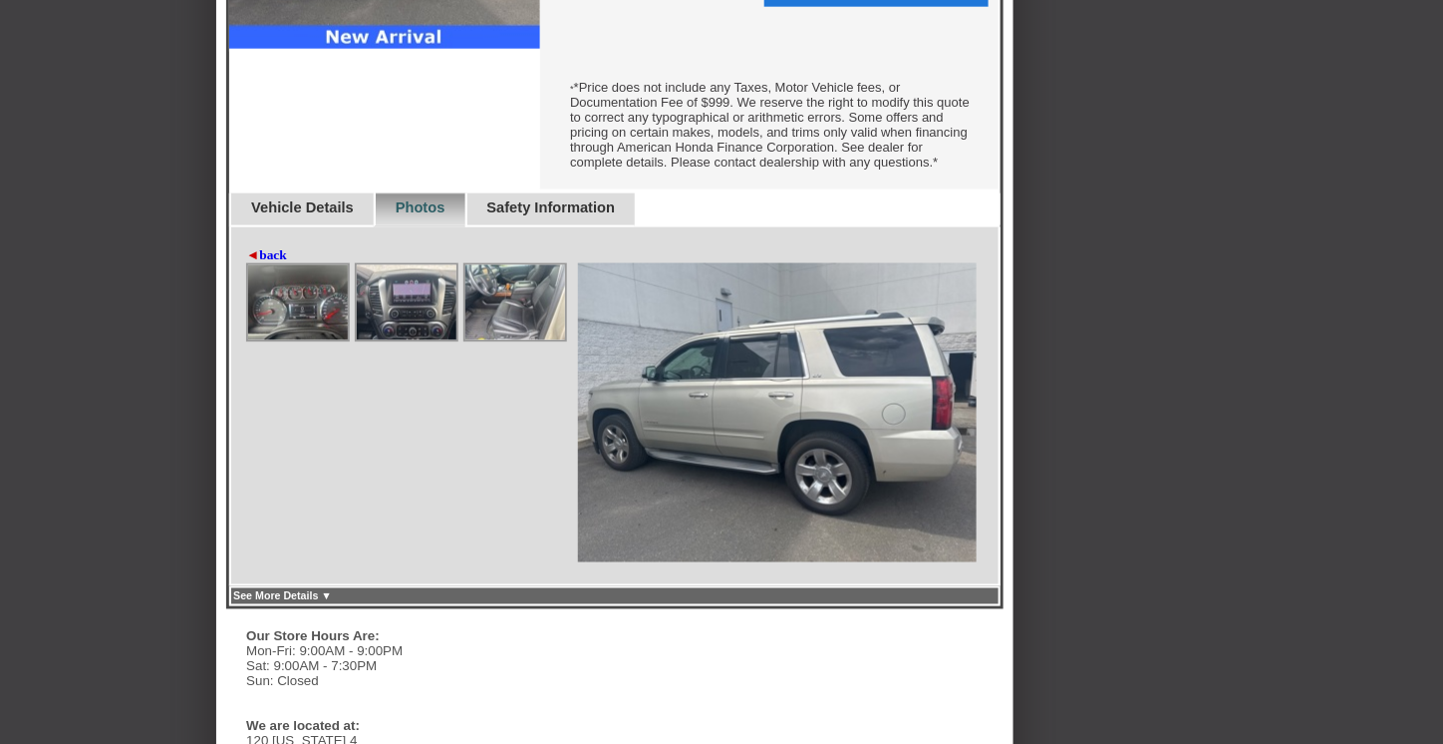
click at [305, 340] on img at bounding box center [298, 302] width 100 height 75
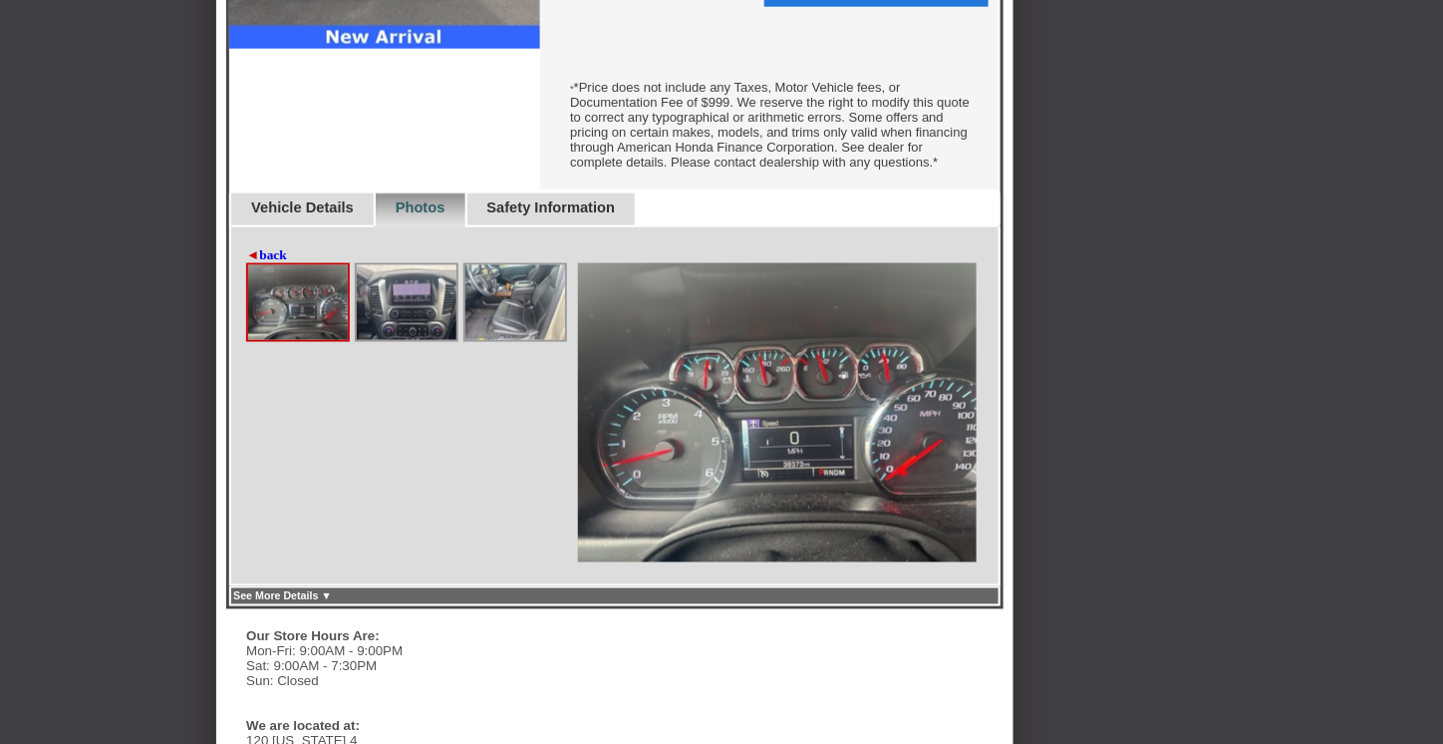
click at [382, 340] on img at bounding box center [407, 302] width 100 height 75
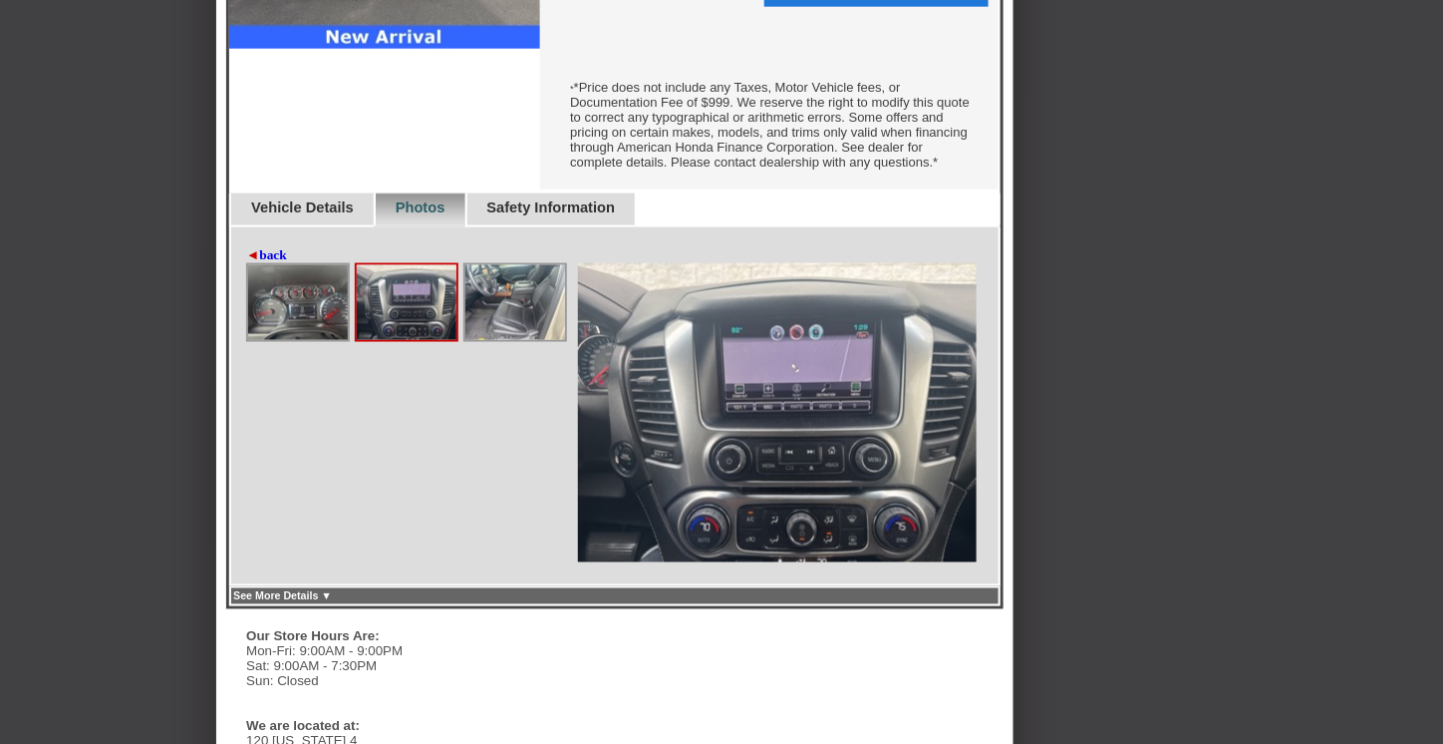
click at [307, 330] on img at bounding box center [298, 302] width 100 height 75
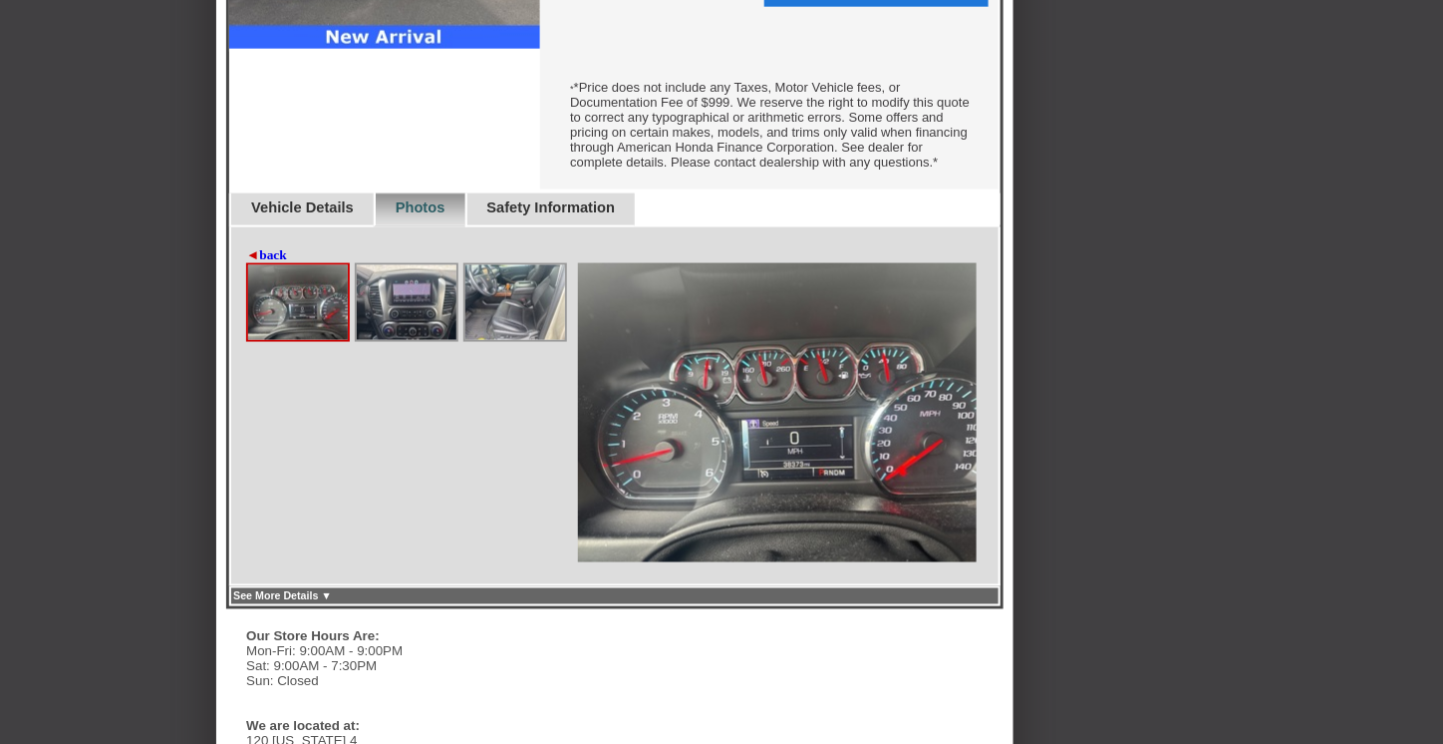
click at [508, 324] on img at bounding box center [516, 302] width 100 height 75
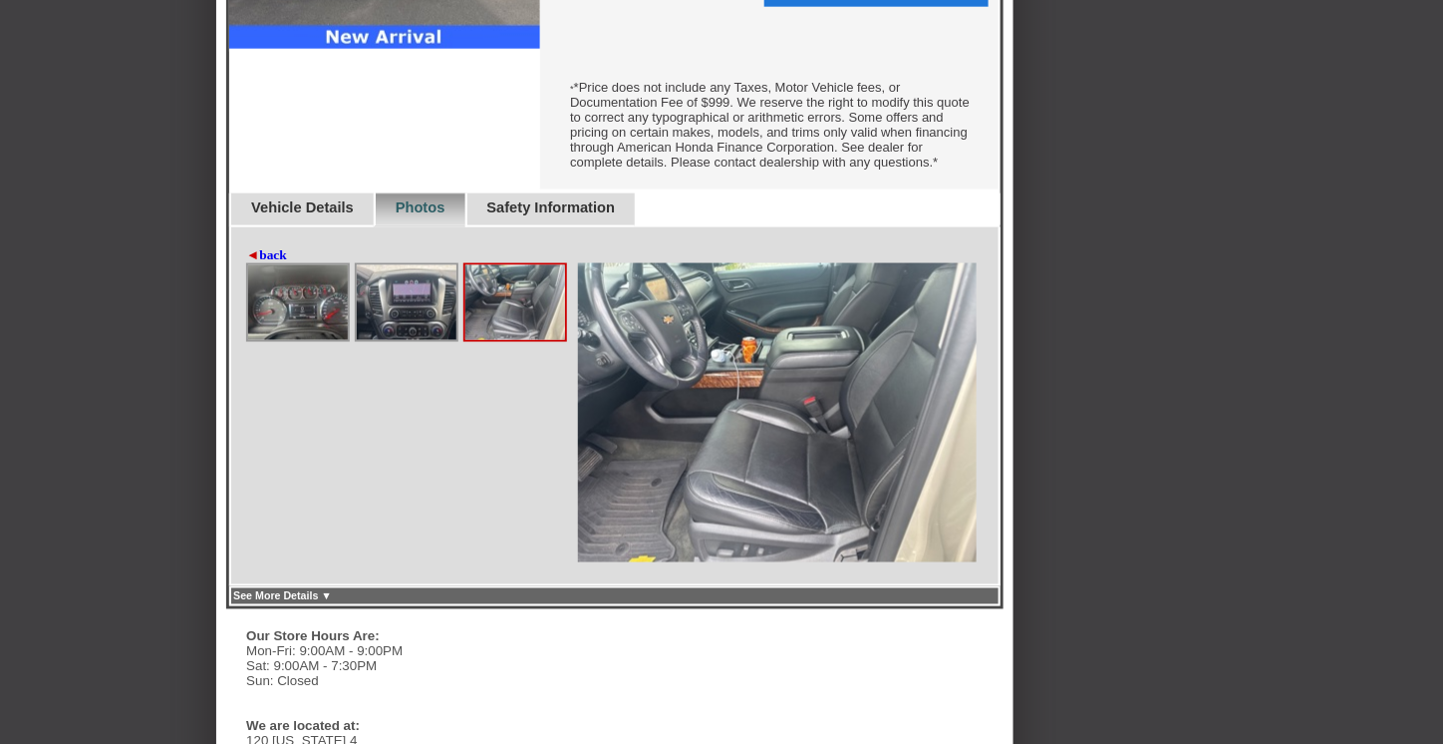
click at [400, 336] on img at bounding box center [407, 302] width 100 height 75
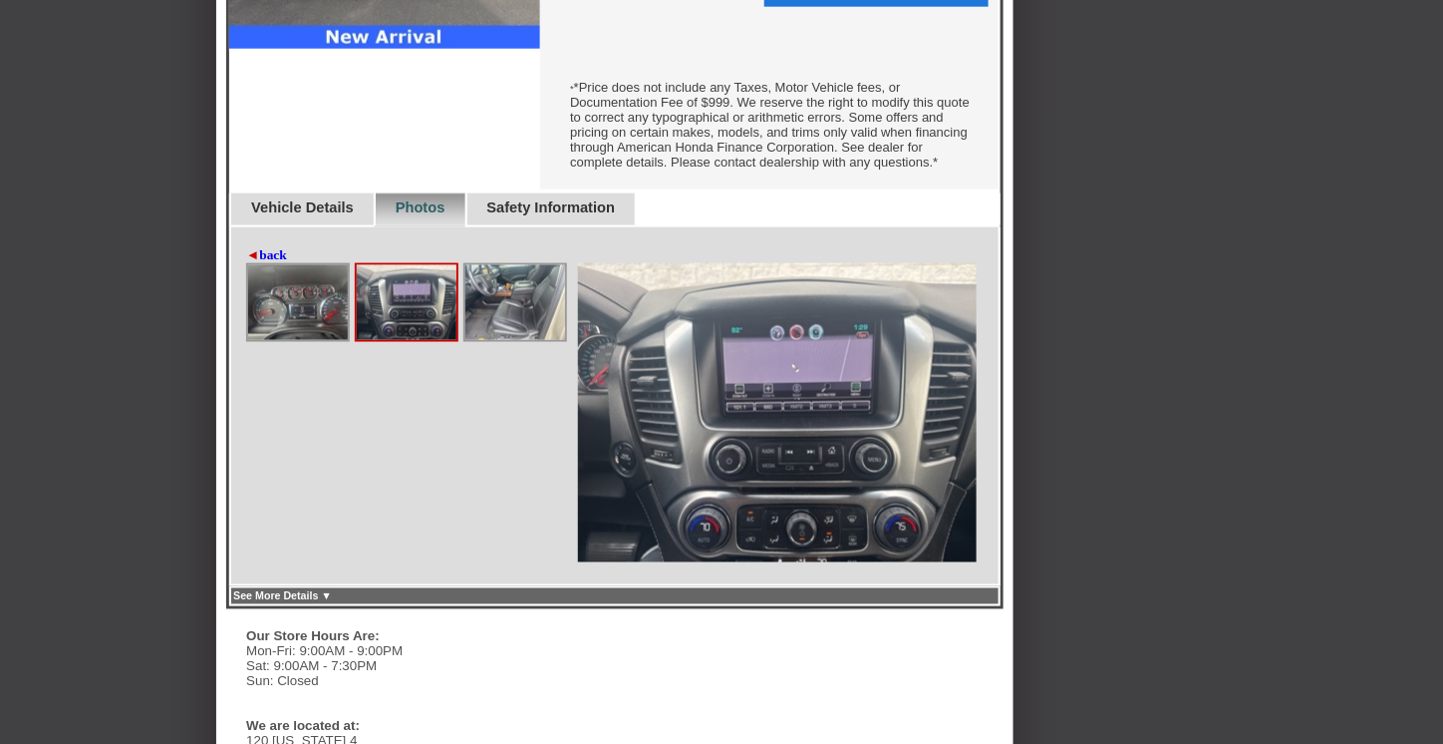
click at [277, 262] on div "◄ back next ►" at bounding box center [615, 406] width 772 height 359
click at [272, 263] on link "◄ back" at bounding box center [266, 255] width 41 height 16
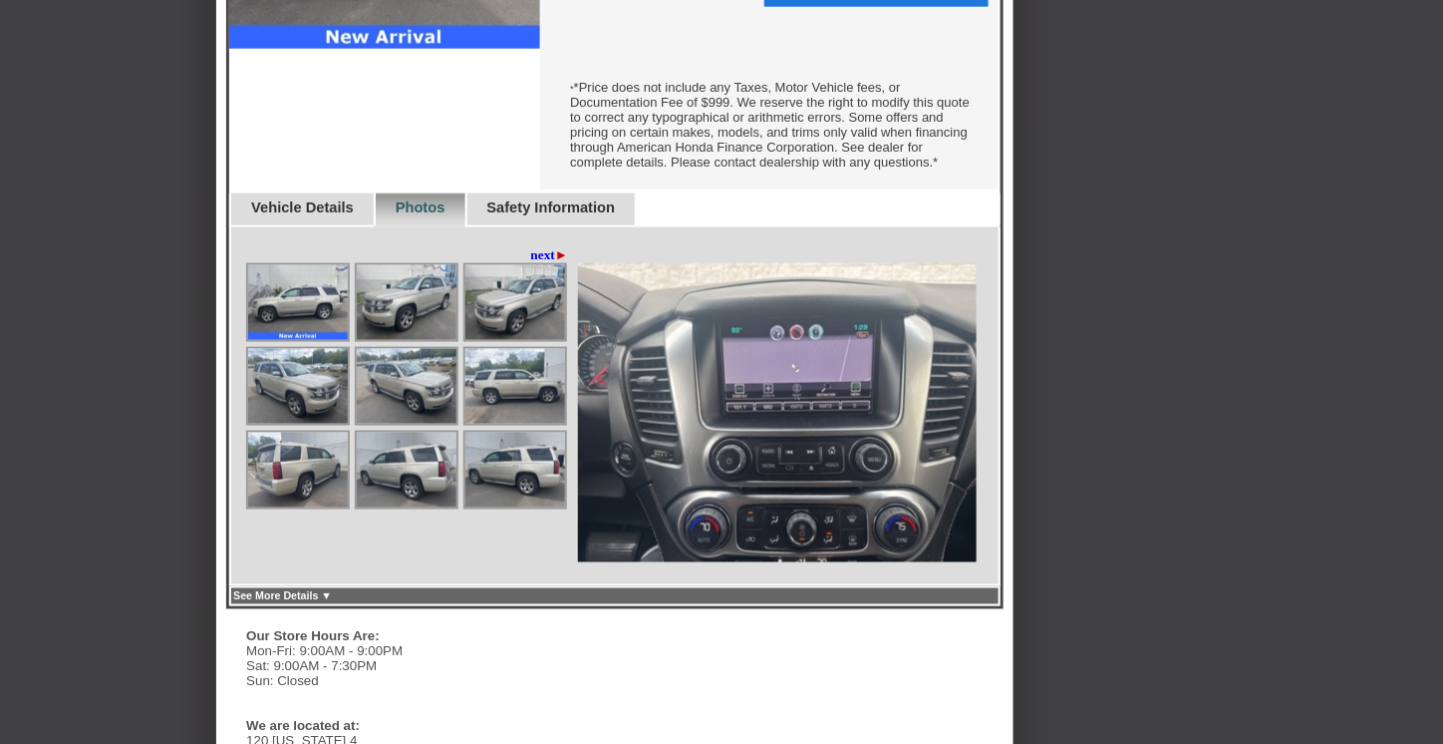
click at [355, 463] on div at bounding box center [407, 470] width 104 height 79
